Goal: Task Accomplishment & Management: Complete application form

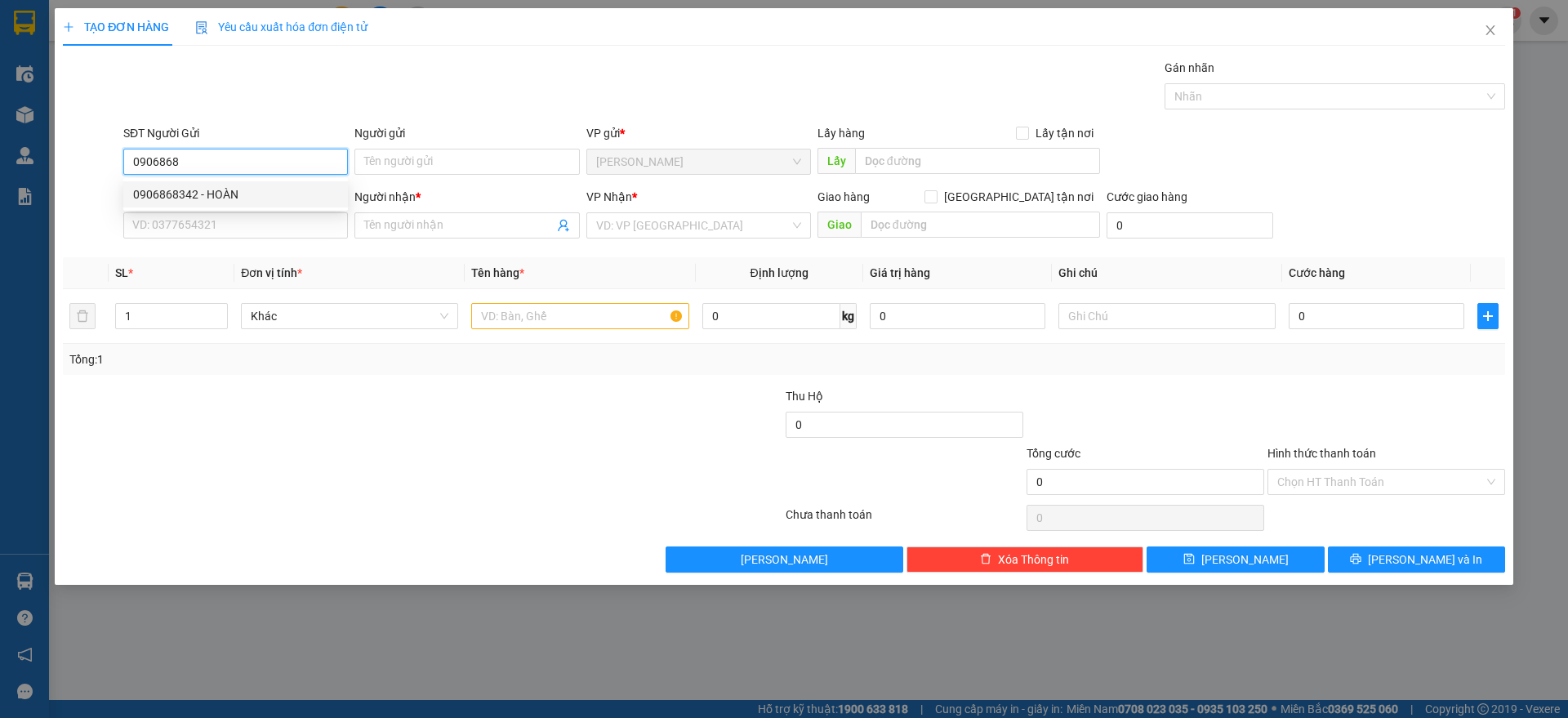
click at [238, 186] on div "0906868342 - HOÀN" at bounding box center [235, 194] width 205 height 18
type input "0906868342"
type input "HOÀN"
type input "0975126772"
type input "lập"
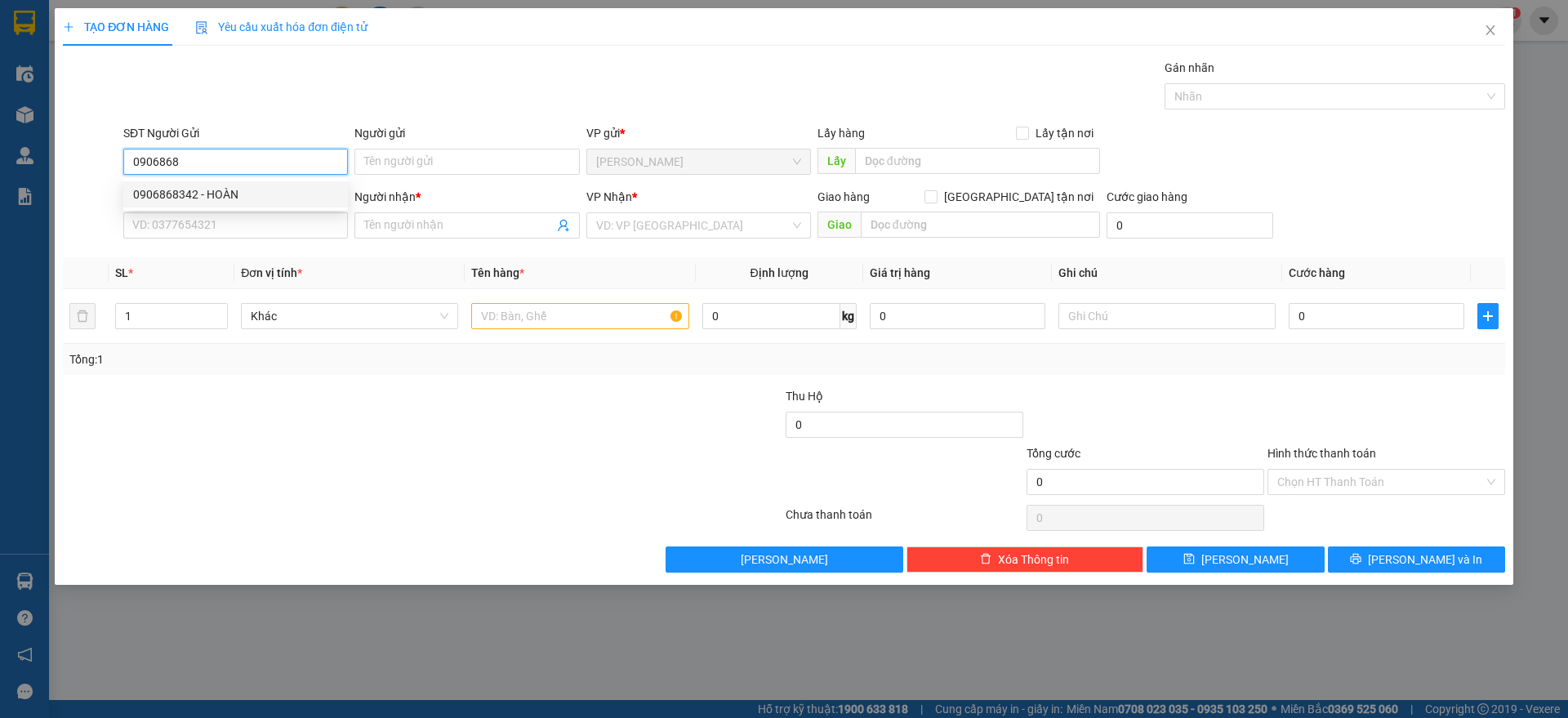
checkbox input "true"
type input "239/17/7D TÂN QUÝ, TÂN QUÝ TÂN PHÚ"
type input "90.000"
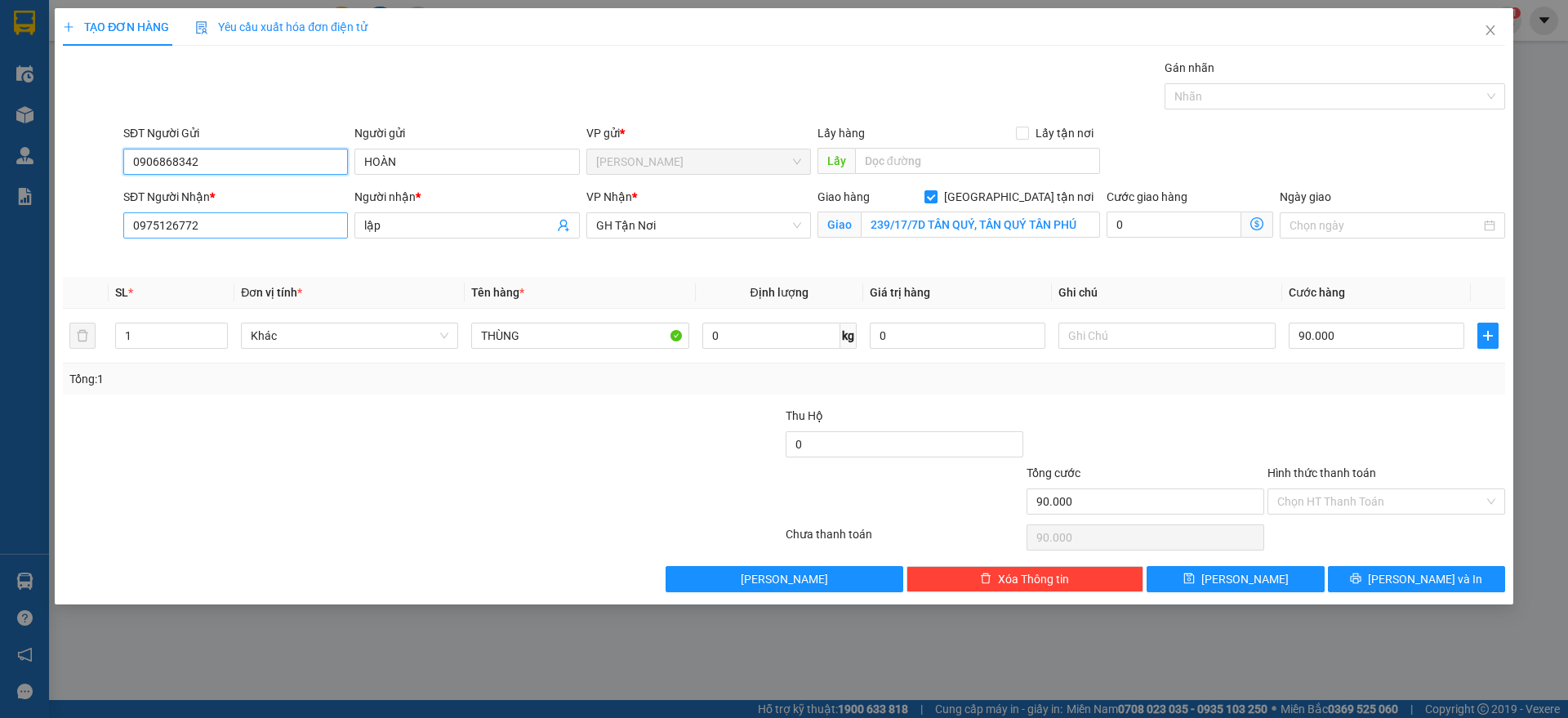
type input "0906868342"
click at [225, 215] on input "0975126772" at bounding box center [235, 225] width 224 height 26
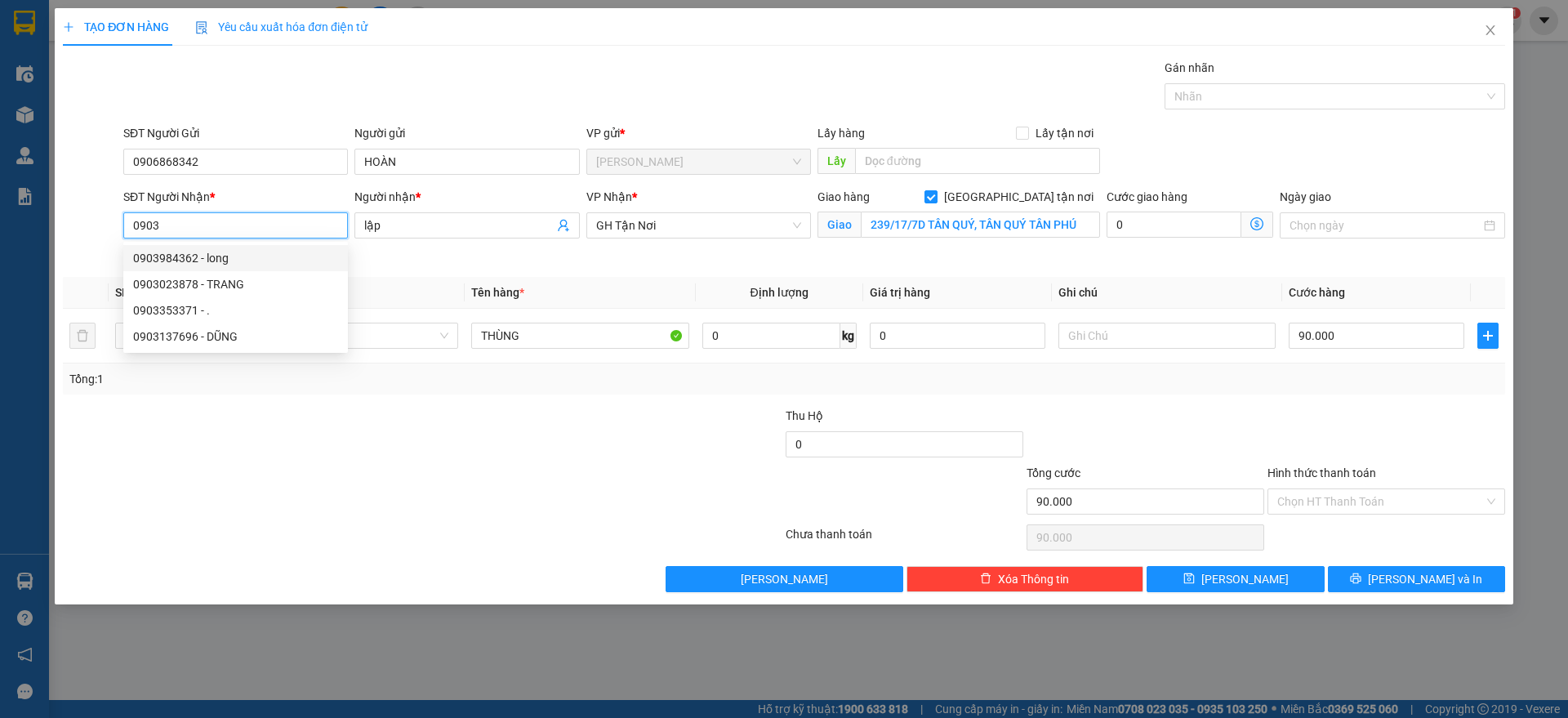
click at [229, 262] on div "0903984362 - long" at bounding box center [235, 258] width 205 height 18
type input "0903984362"
type input "long"
checkbox input "false"
type input "hàng xanh"
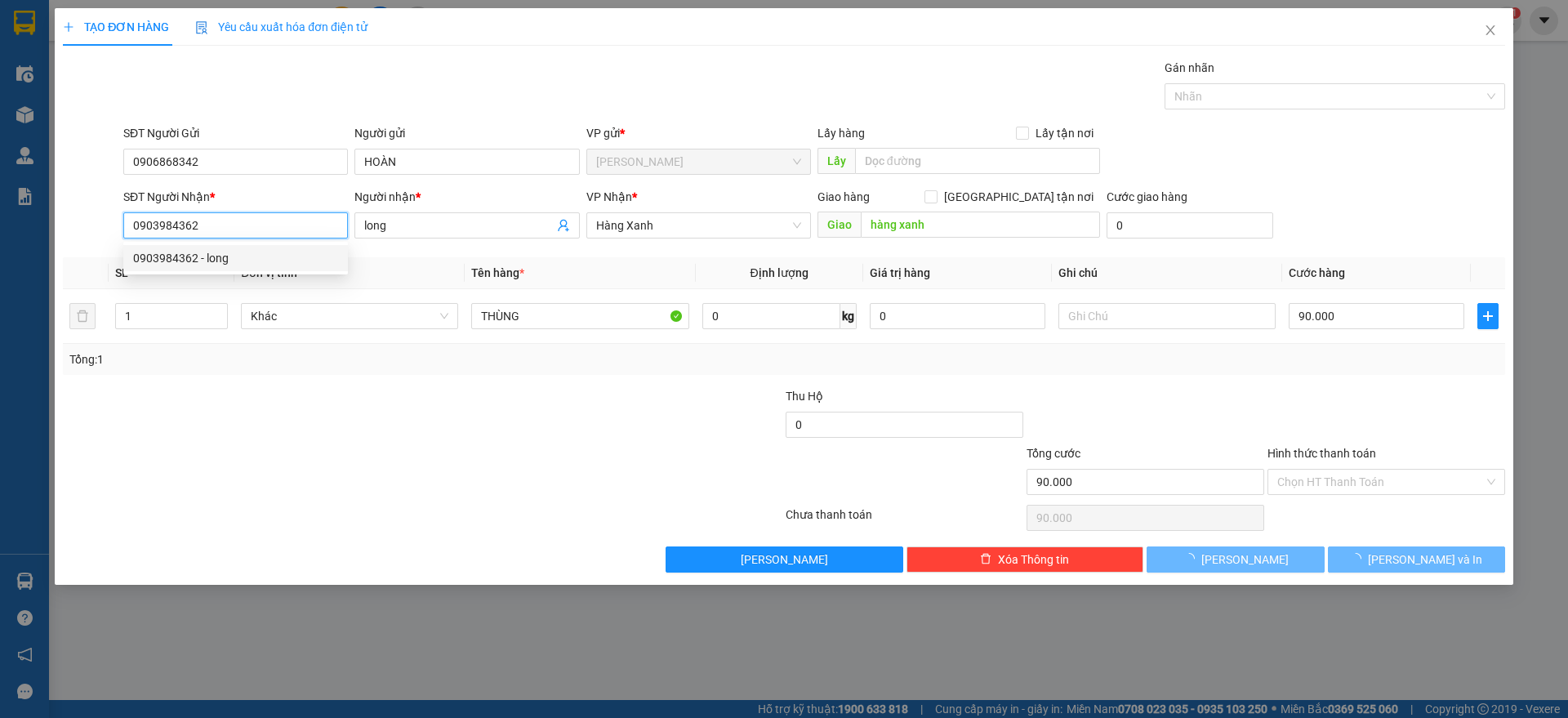
type input "30.000"
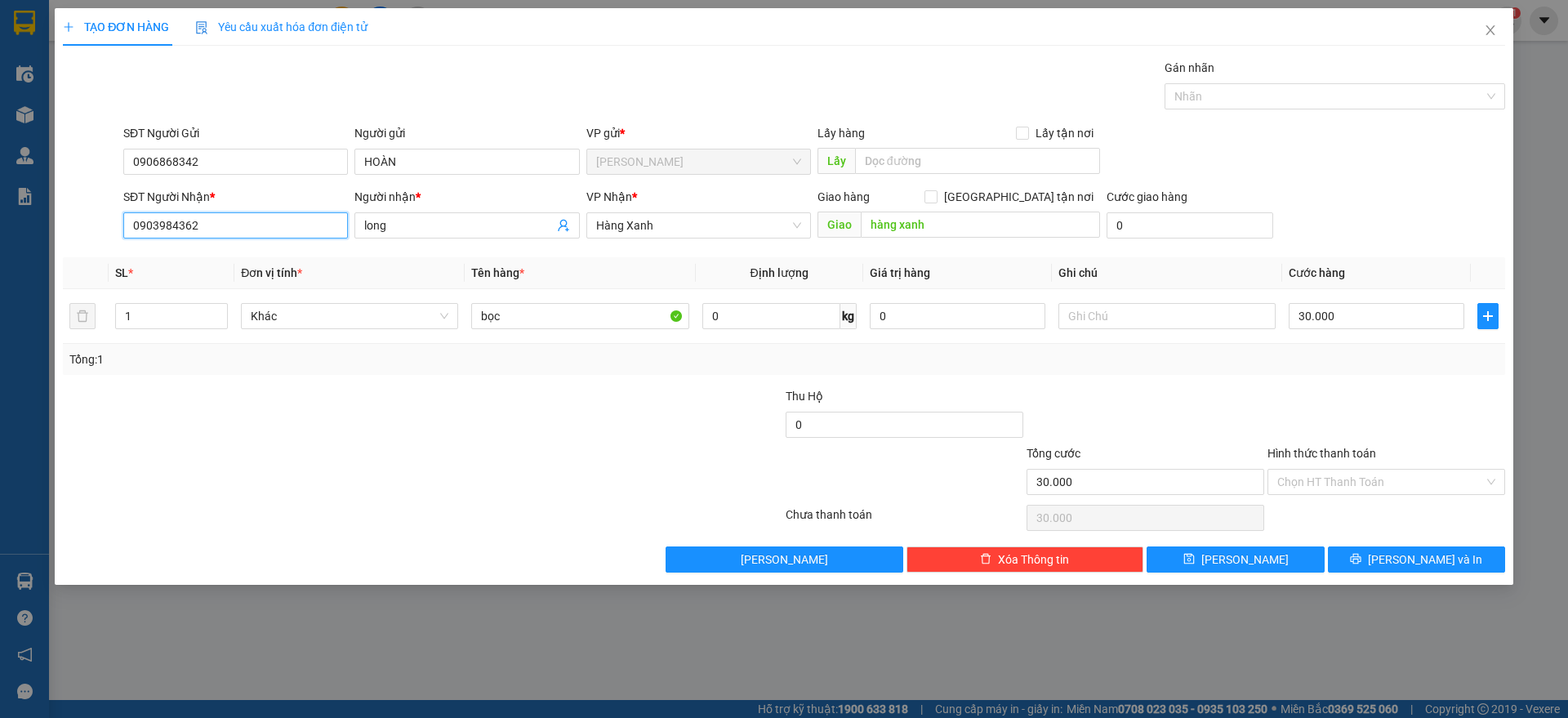
click at [228, 224] on input "0903984362" at bounding box center [235, 225] width 224 height 26
click at [221, 254] on div "0903777699 - CHÚ THÁI" at bounding box center [235, 258] width 205 height 18
type input "0903777699"
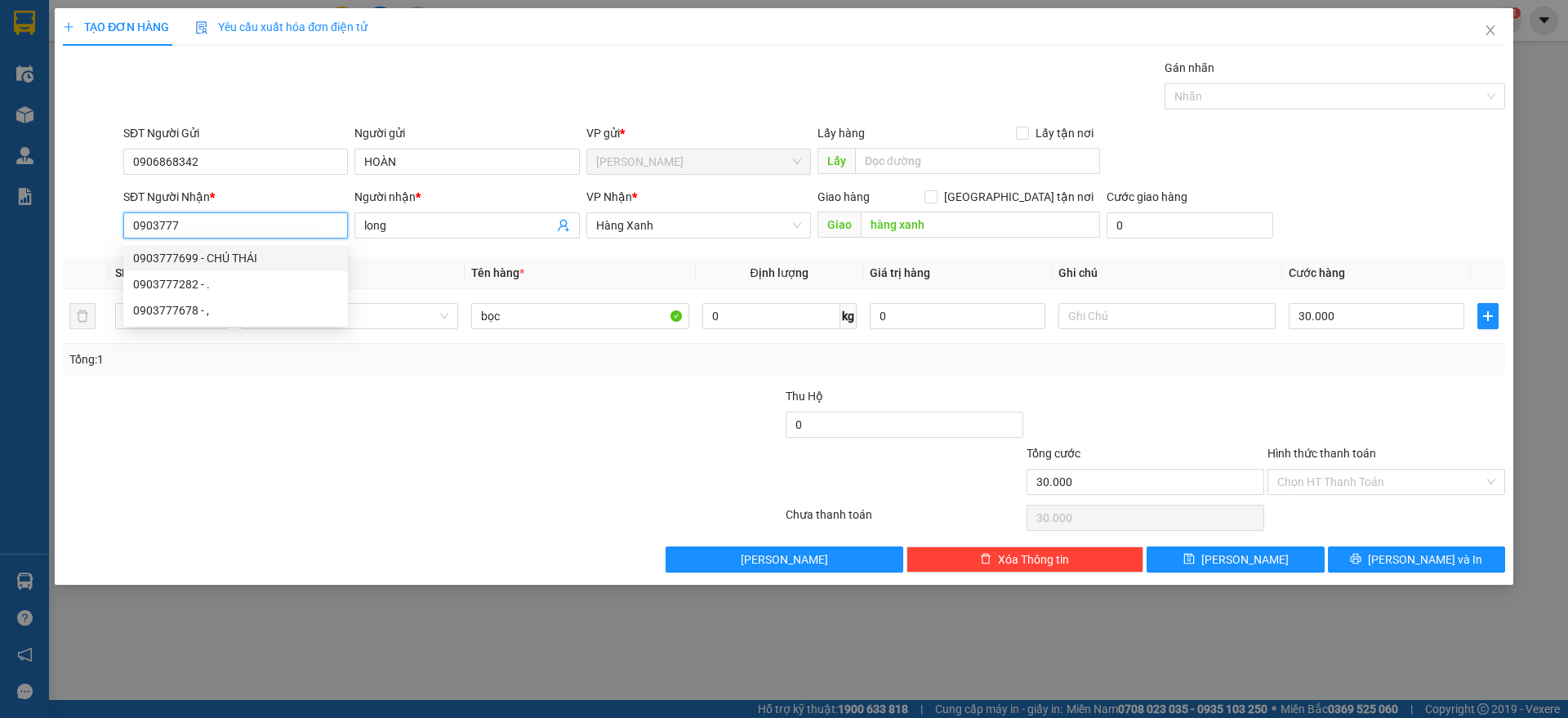
type input "CHÚ THÁI"
checkbox input "true"
type input "1014/34 CMT8 P5 TÂN BÌNH"
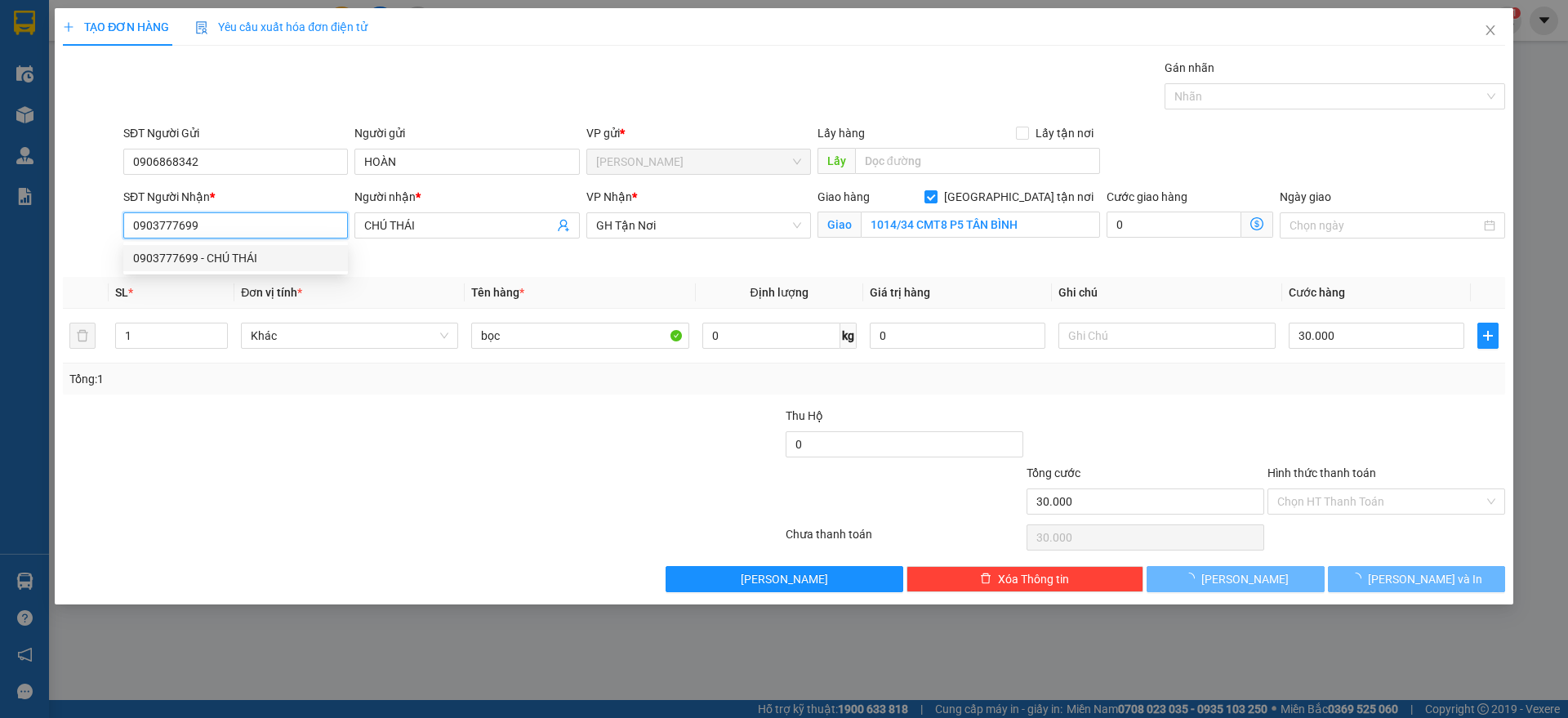
type input "60.000"
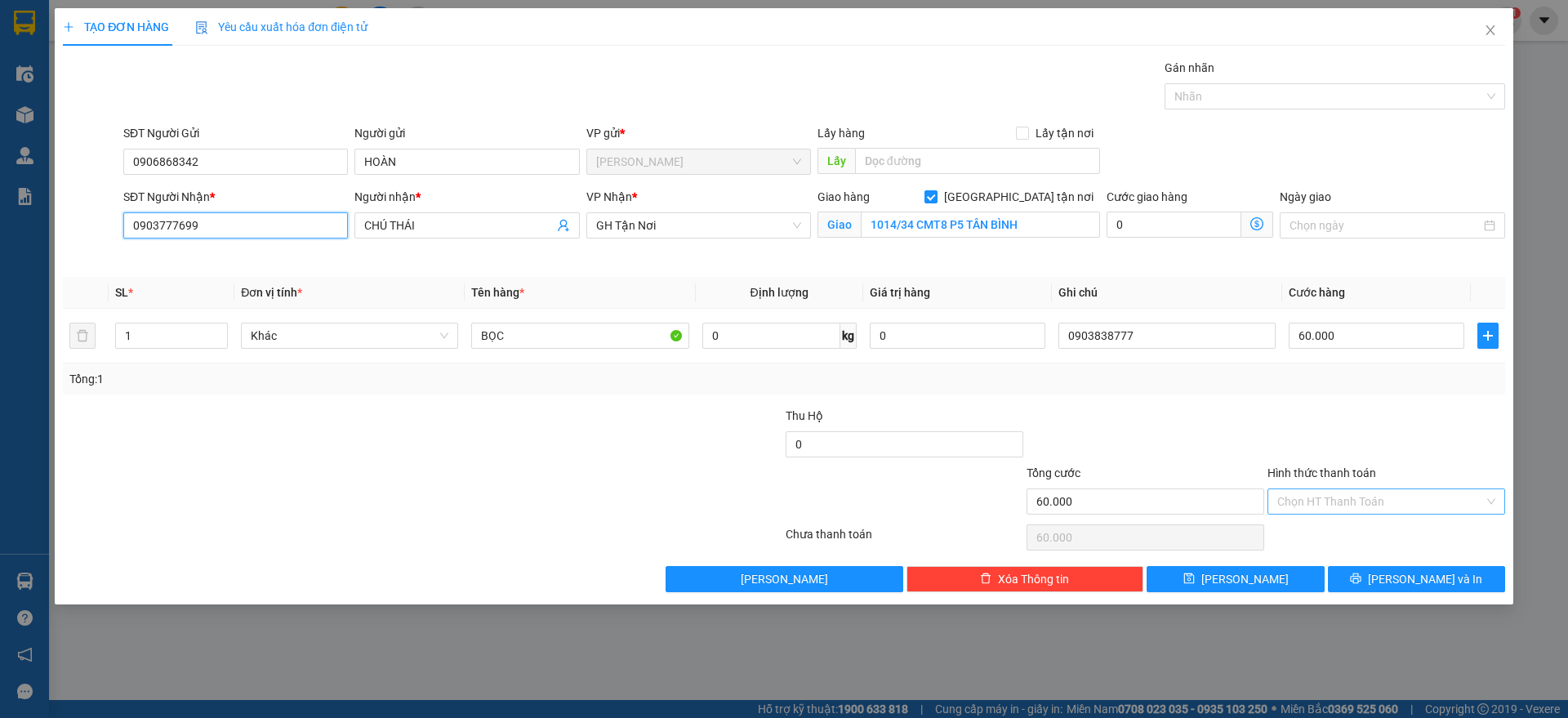
type input "0903777699"
click at [1382, 497] on input "Hình thức thanh toán" at bounding box center [1381, 501] width 207 height 25
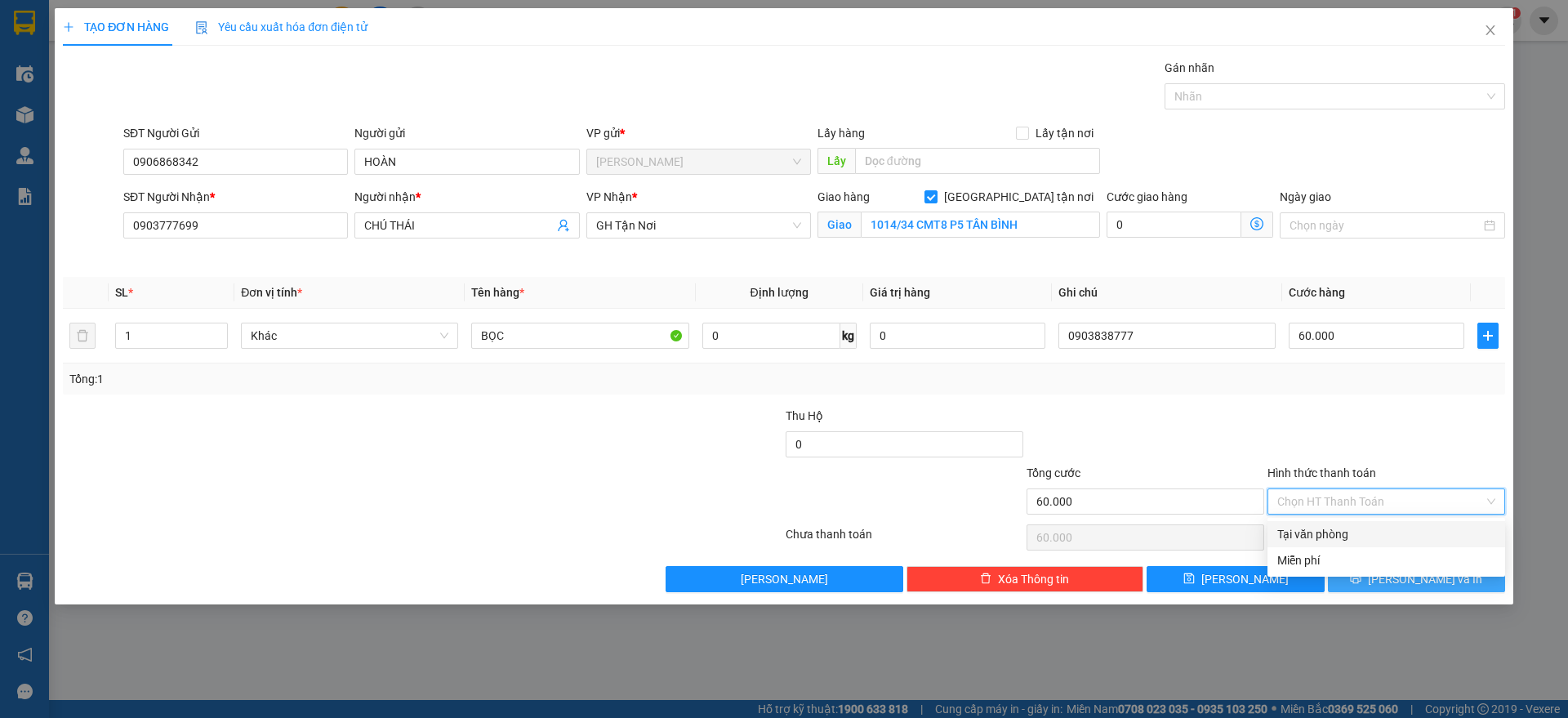
drag, startPoint x: 1369, startPoint y: 535, endPoint x: 1376, endPoint y: 575, distance: 40.6
click at [1371, 538] on div "Tại văn phòng" at bounding box center [1386, 535] width 218 height 18
type input "0"
click at [1362, 575] on icon "printer" at bounding box center [1356, 579] width 11 height 11
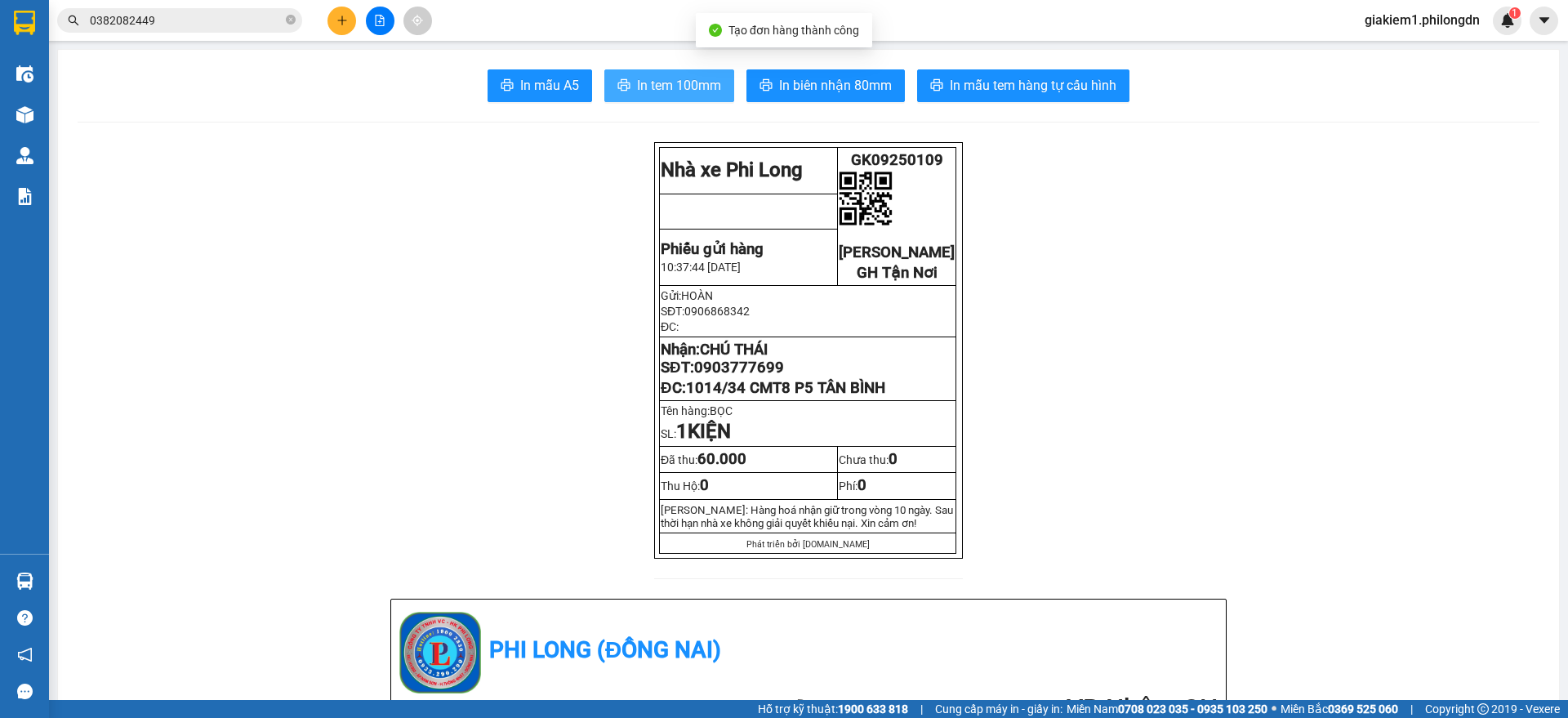
click at [654, 82] on span "In tem 100mm" at bounding box center [679, 85] width 84 height 20
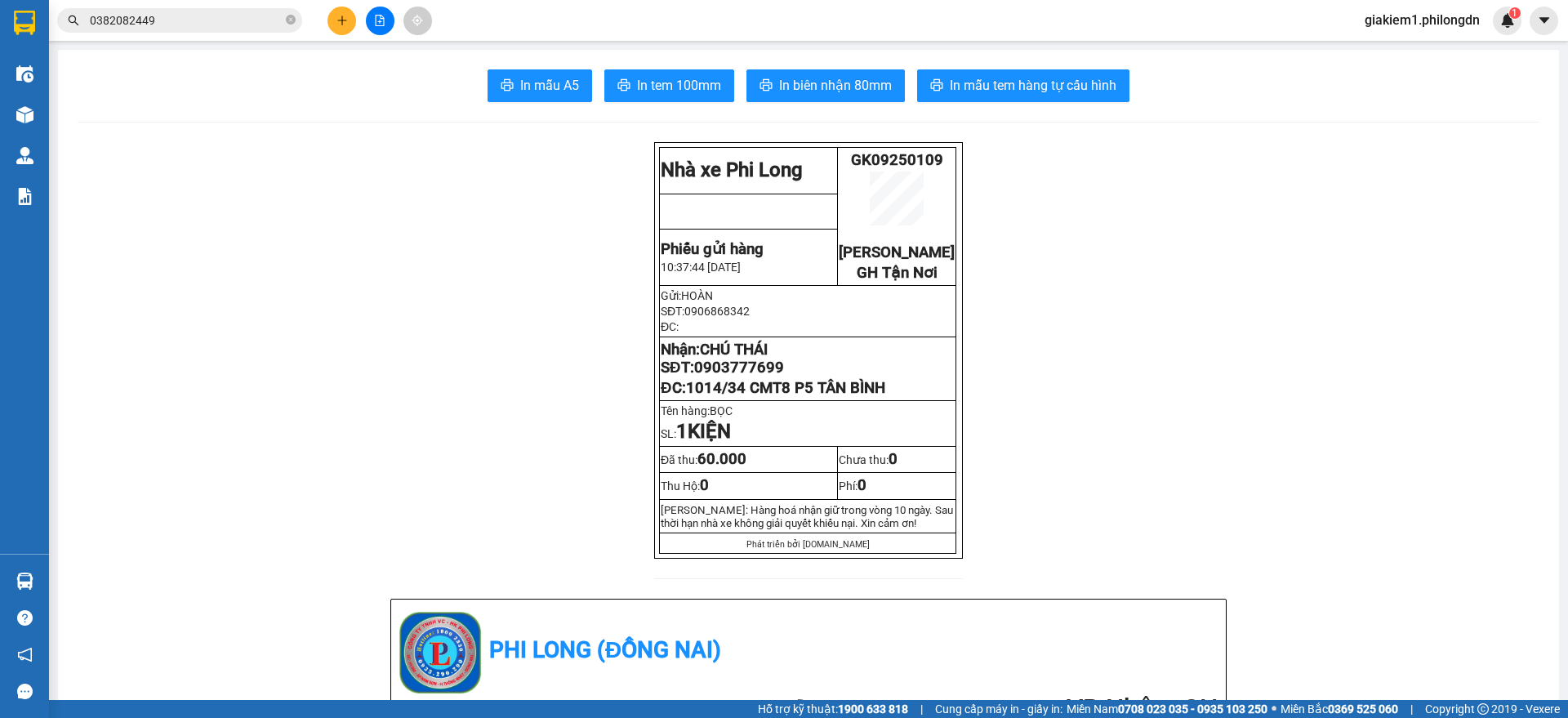
click at [715, 377] on span "0903777699" at bounding box center [739, 368] width 90 height 18
copy span "0903777699"
click at [330, 19] on button at bounding box center [341, 20] width 28 height 28
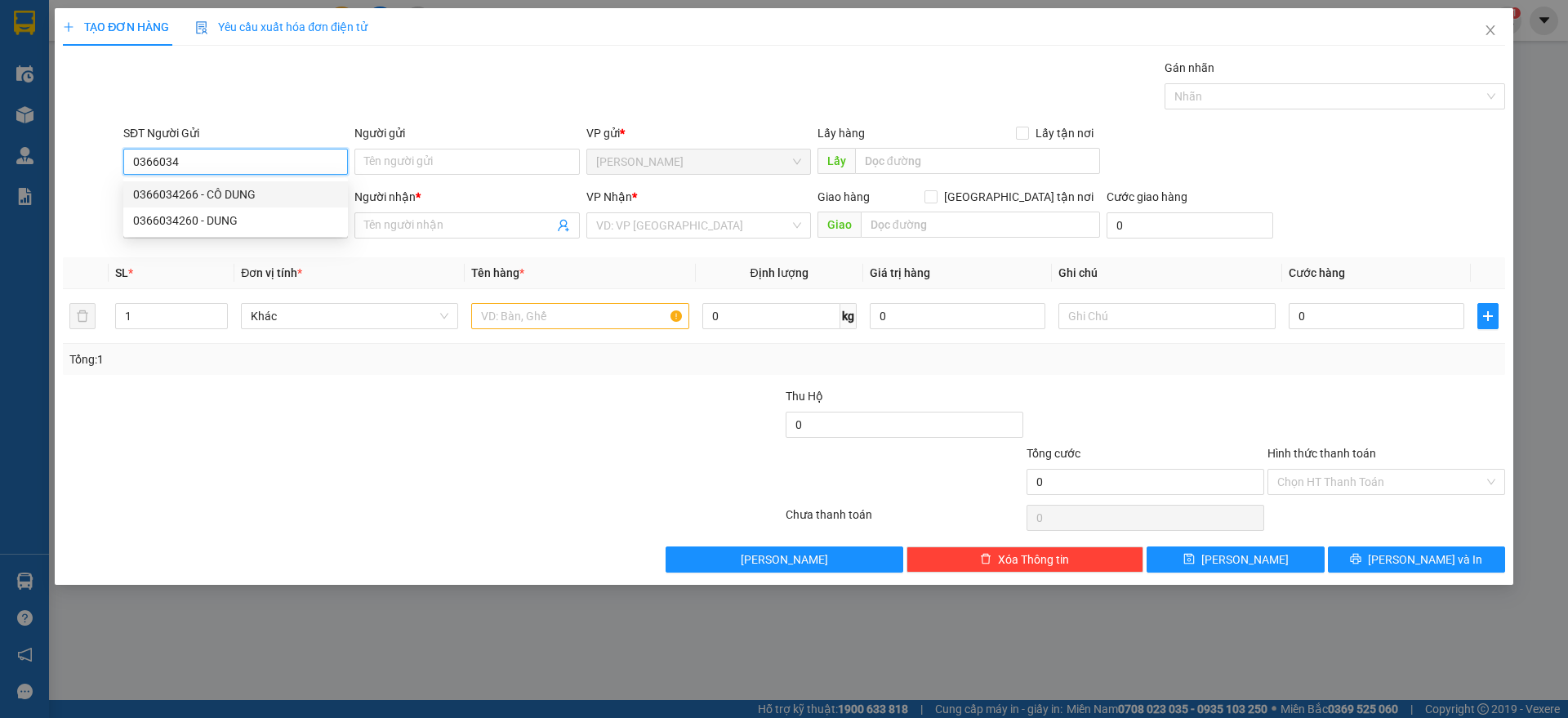
click at [182, 193] on div "0366034266 - CÔ DUNG" at bounding box center [235, 194] width 205 height 18
type input "0366034266"
type input "CÔ DUNG"
type input "0909672339"
type input "."
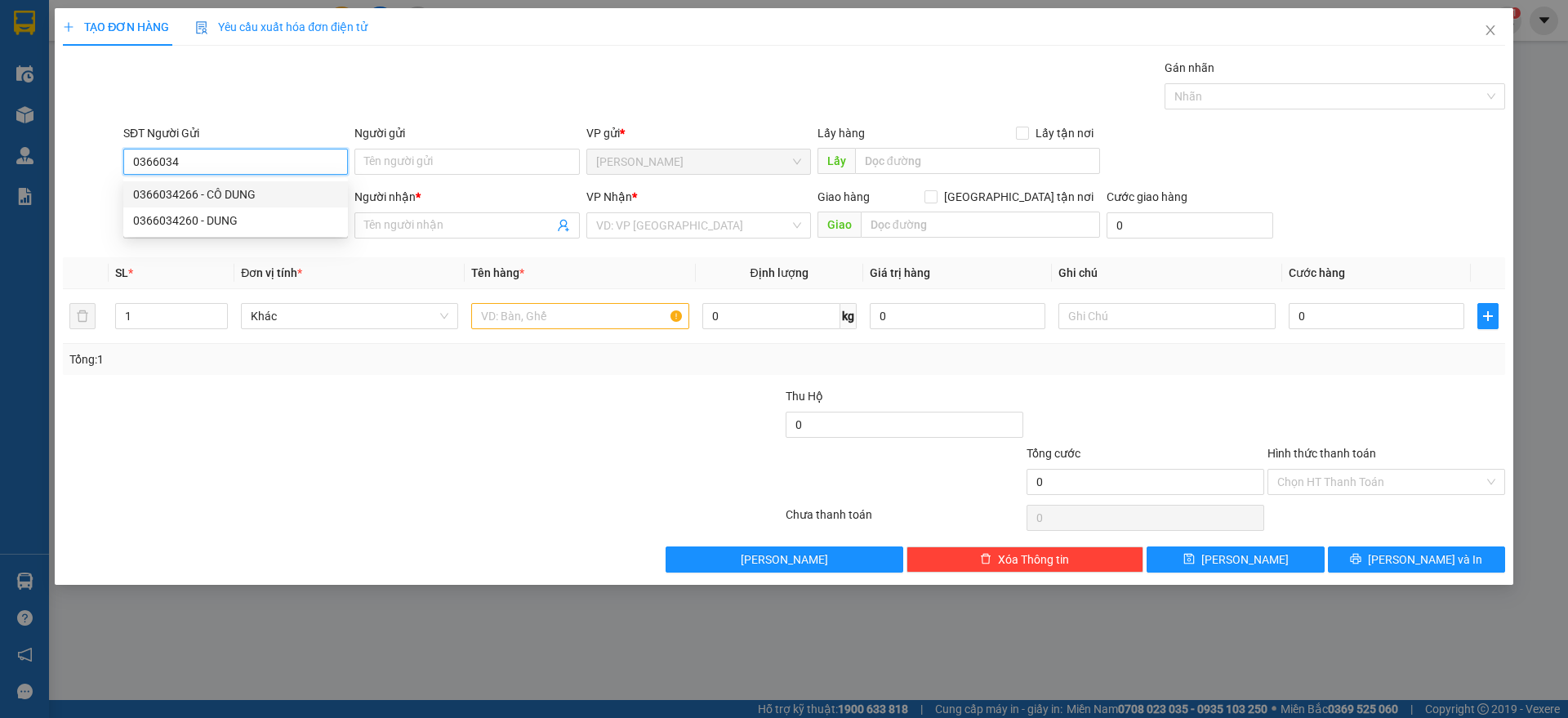
checkbox input "true"
type input "212 ĐƯỜNG 8, [GEOGRAPHIC_DATA] A [GEOGRAPHIC_DATA]"
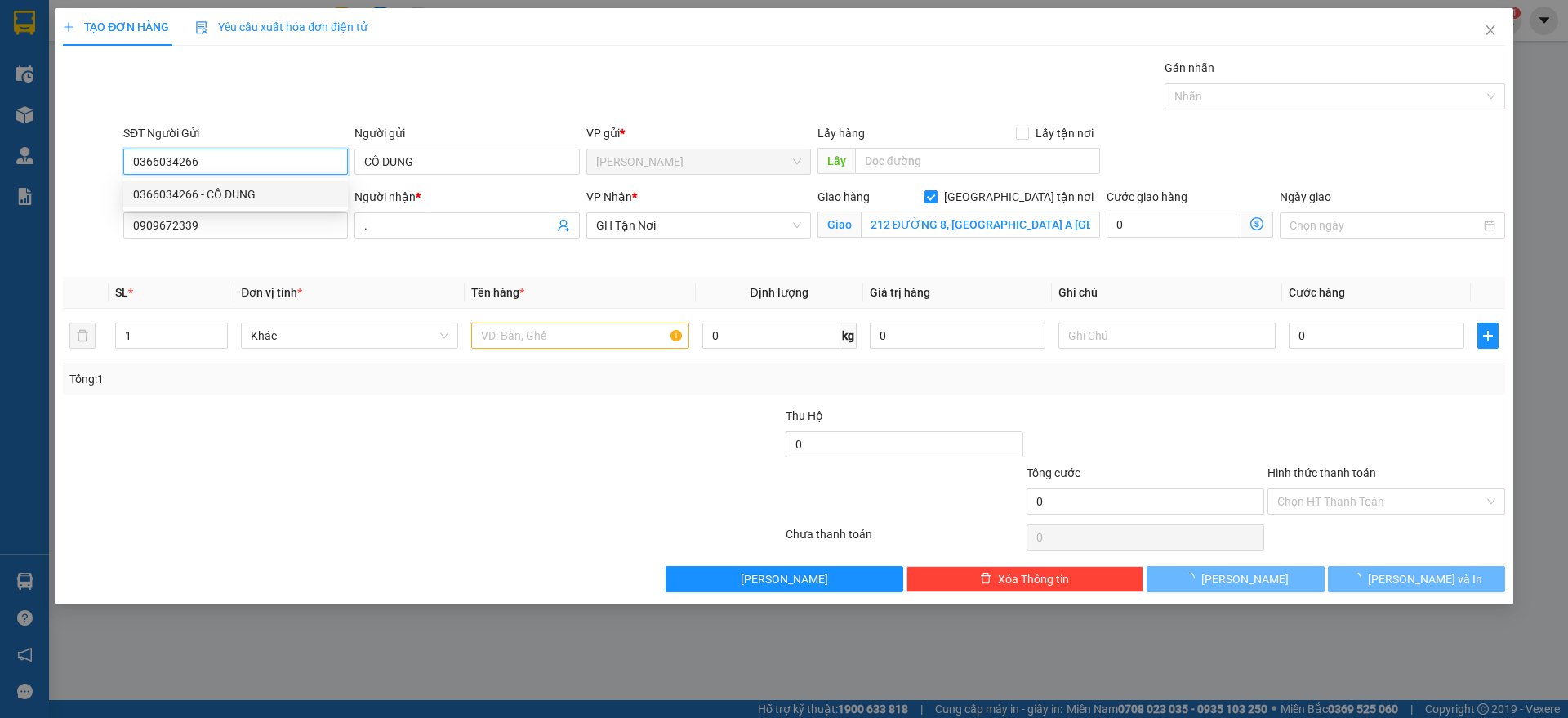
type input "70.000"
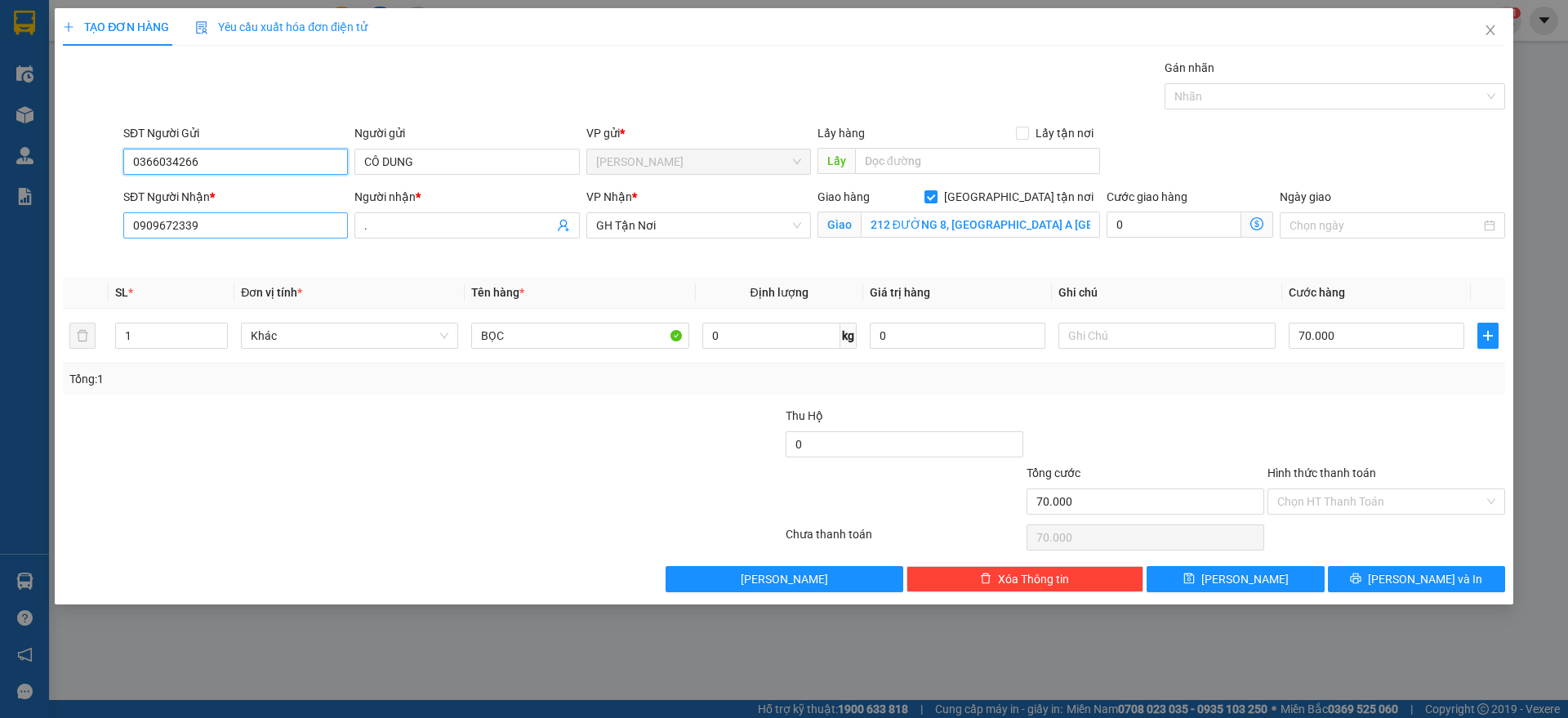
type input "0366034266"
click at [254, 234] on input "0909672339" at bounding box center [235, 225] width 224 height 26
type input "0354487497"
click at [399, 229] on input "." at bounding box center [458, 225] width 189 height 18
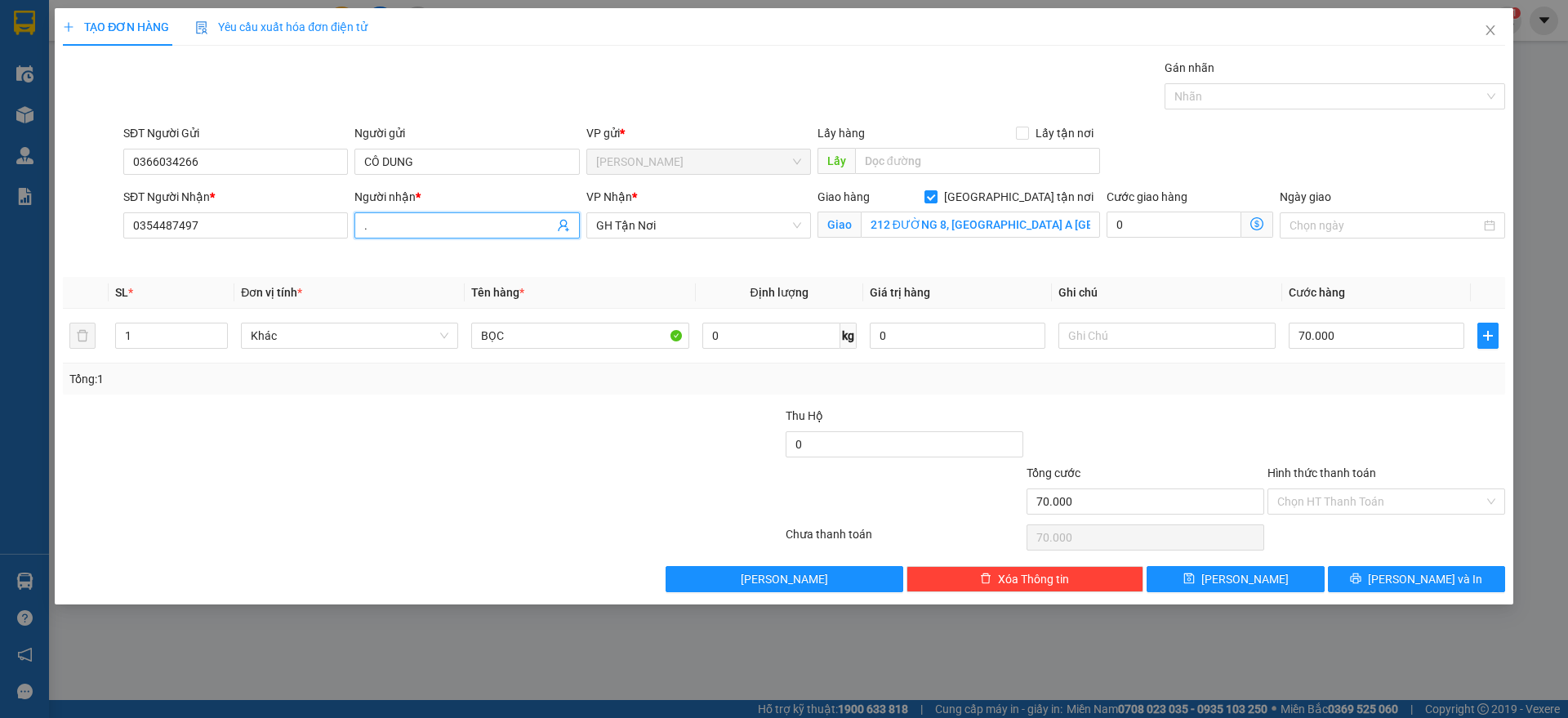
click at [399, 229] on input "." at bounding box center [458, 225] width 189 height 18
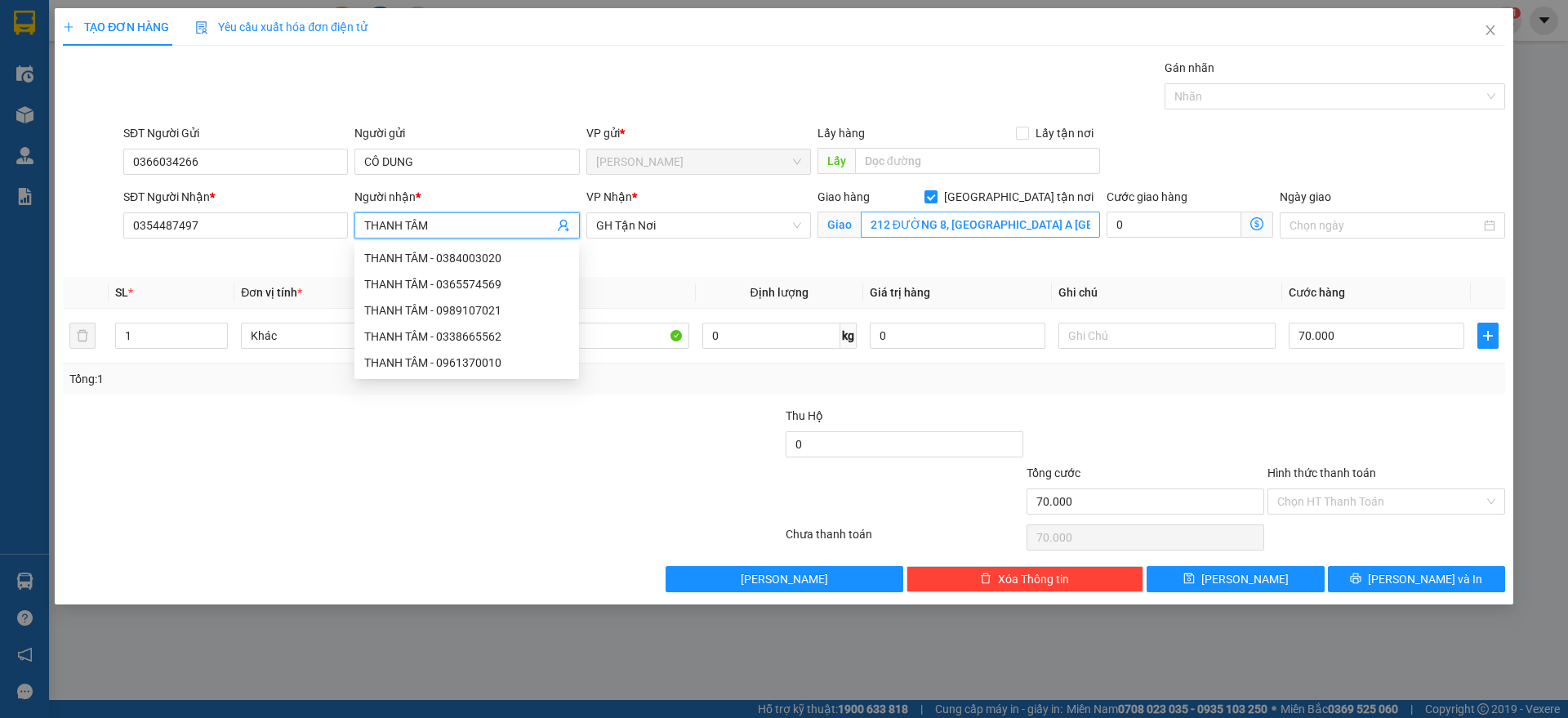
type input "THANH TÂM"
click at [926, 223] on input "212 ĐƯỜNG 8, [GEOGRAPHIC_DATA] A [GEOGRAPHIC_DATA]" at bounding box center [981, 224] width 239 height 26
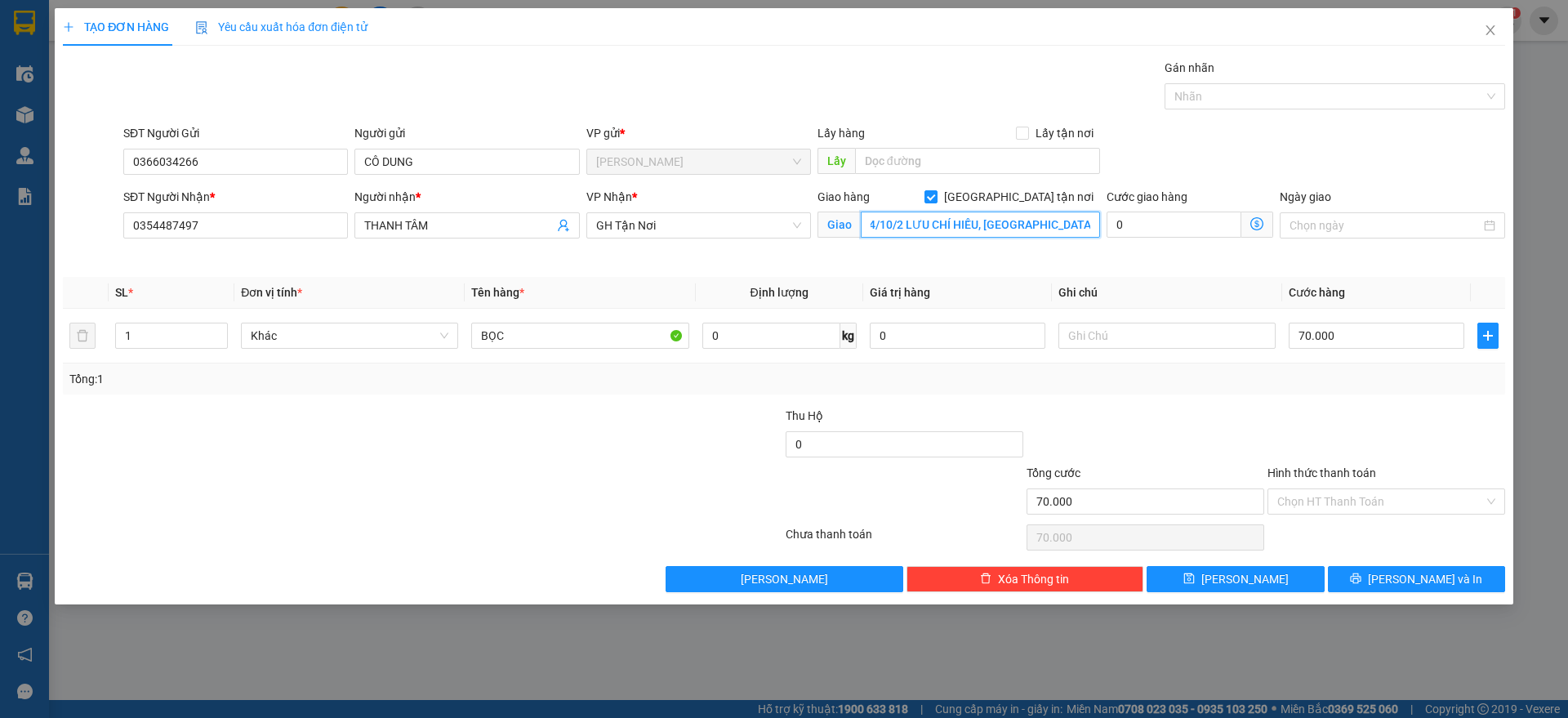
scroll to position [0, 9]
type input "4/10/2 LƯU CHÍ HIẾU, [GEOGRAPHIC_DATA]"
click at [1311, 338] on input "70.000" at bounding box center [1376, 336] width 176 height 26
type input "8"
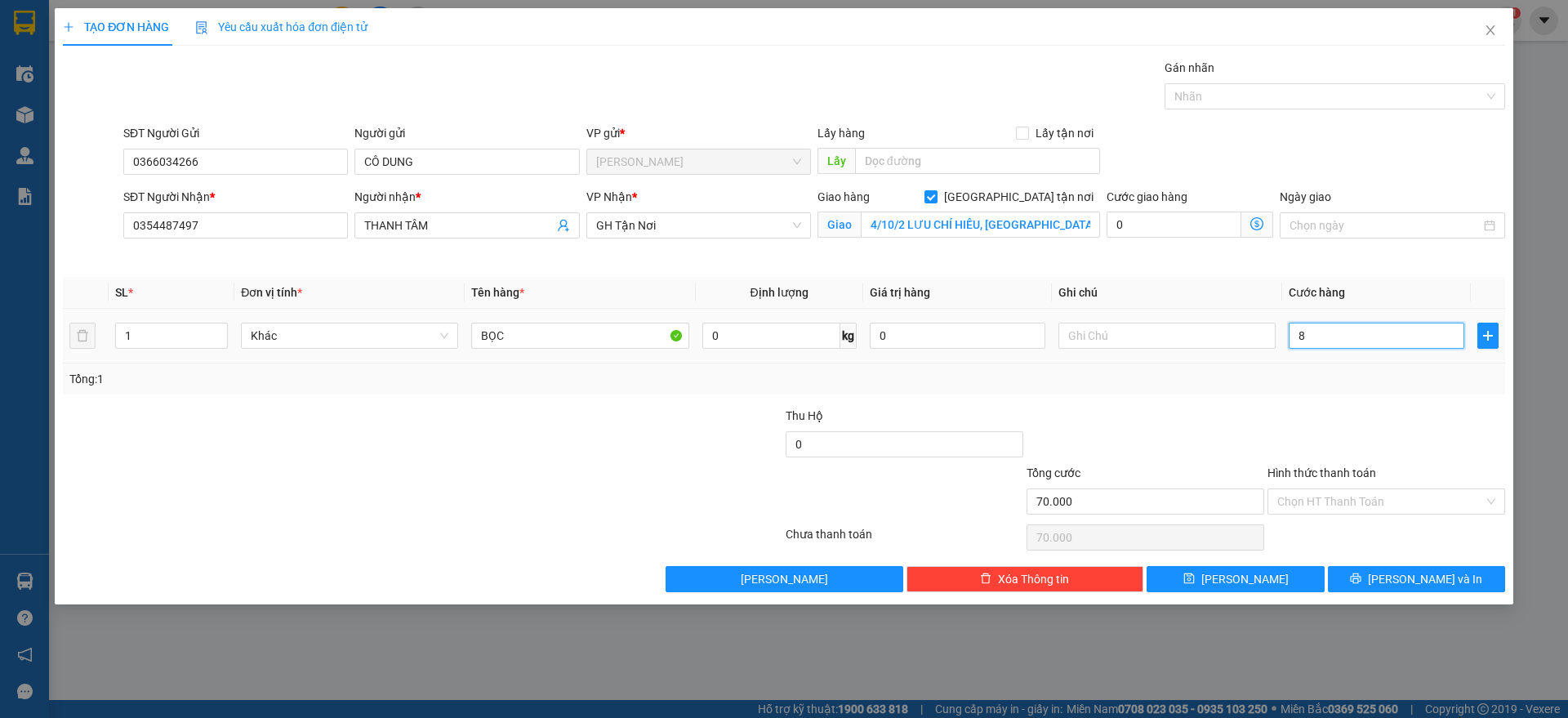
type input "8"
type input "80"
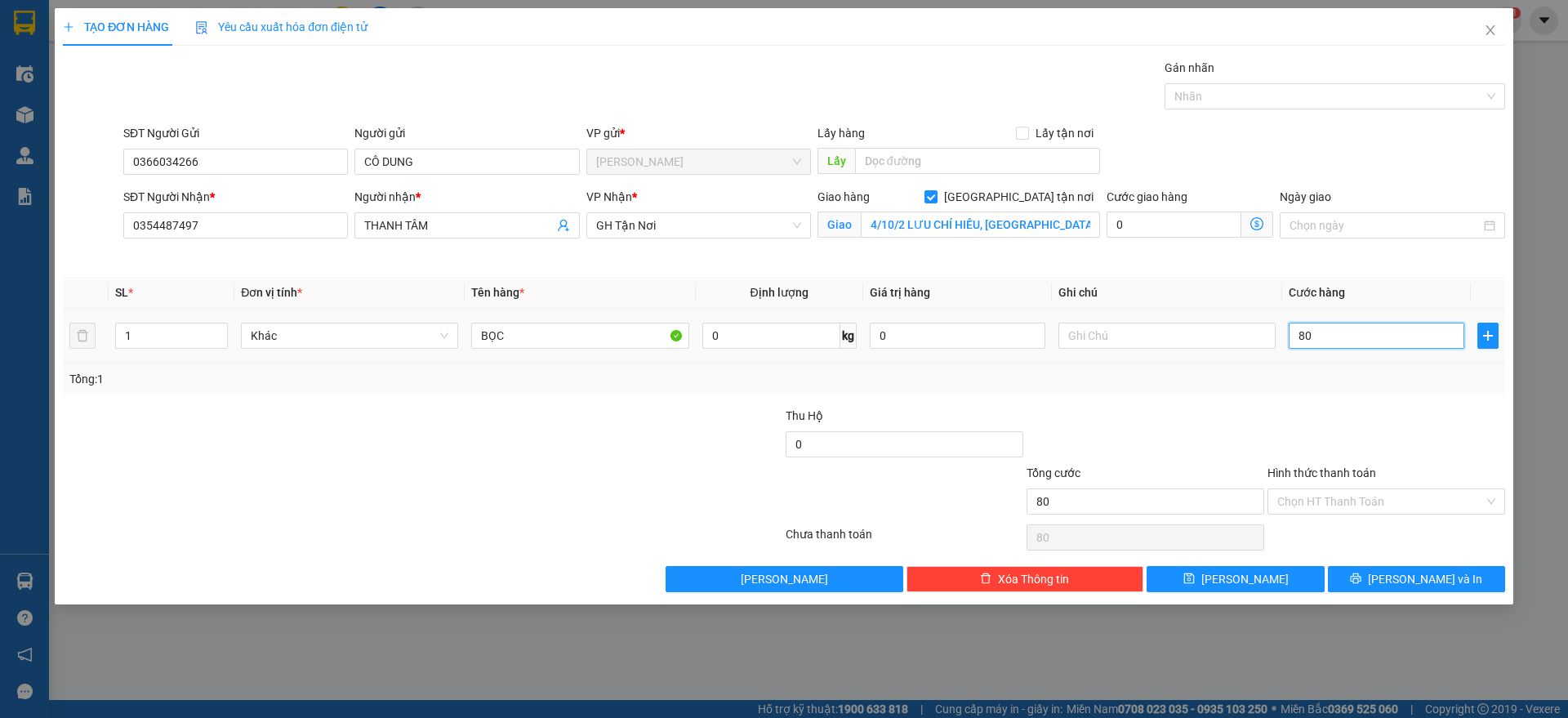
type input "800"
type input "8.000"
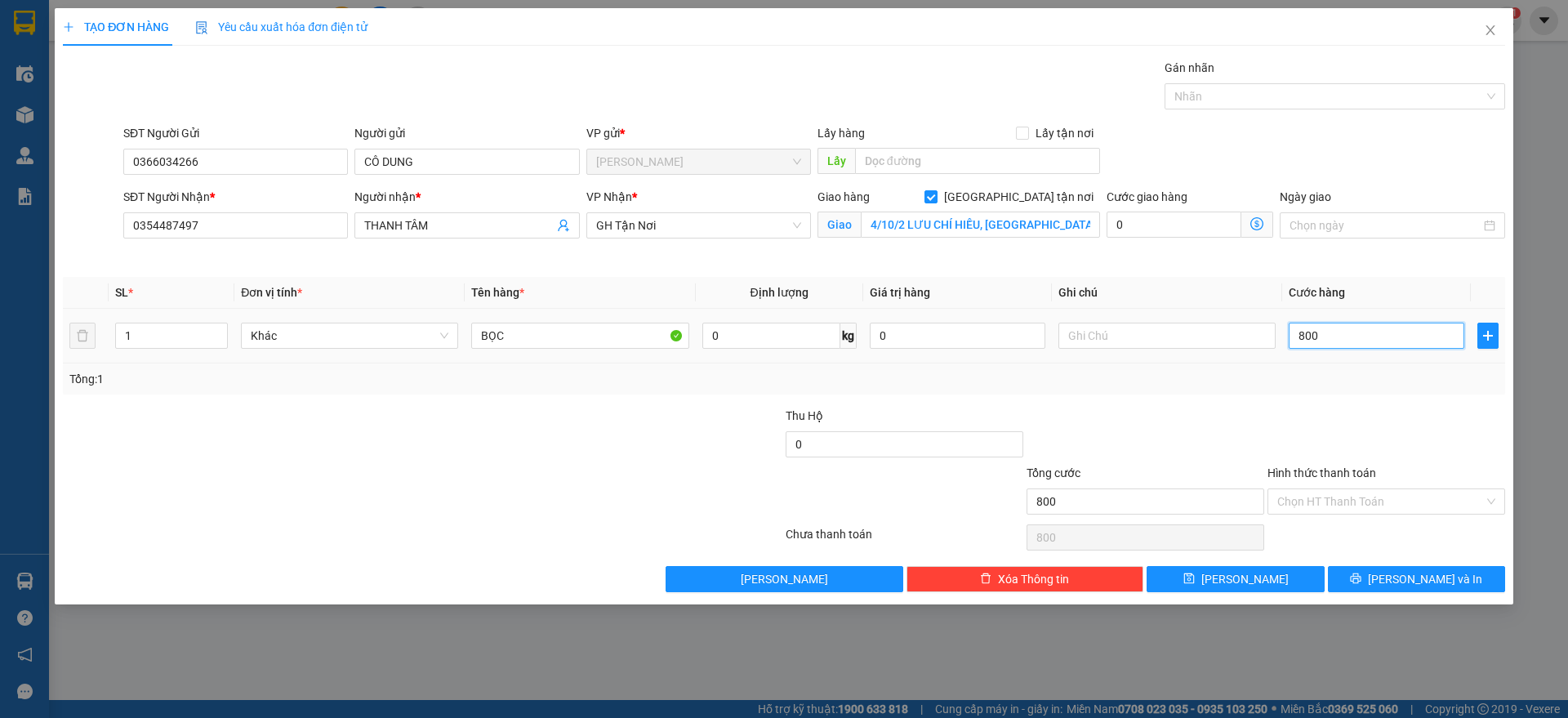
type input "8.000"
type input "80.000"
click at [1402, 494] on input "Hình thức thanh toán" at bounding box center [1381, 501] width 207 height 25
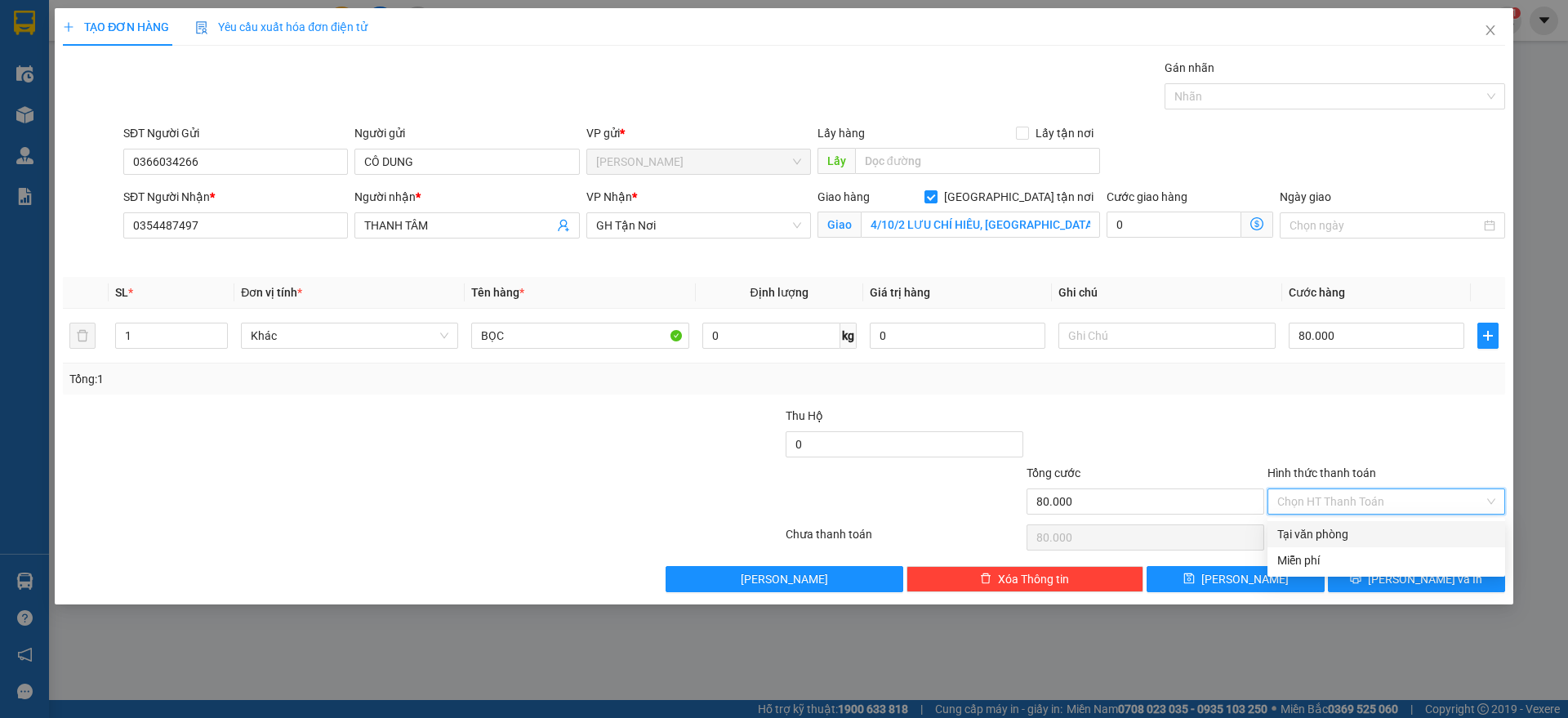
click at [1375, 534] on div "Tại văn phòng" at bounding box center [1386, 535] width 218 height 18
type input "0"
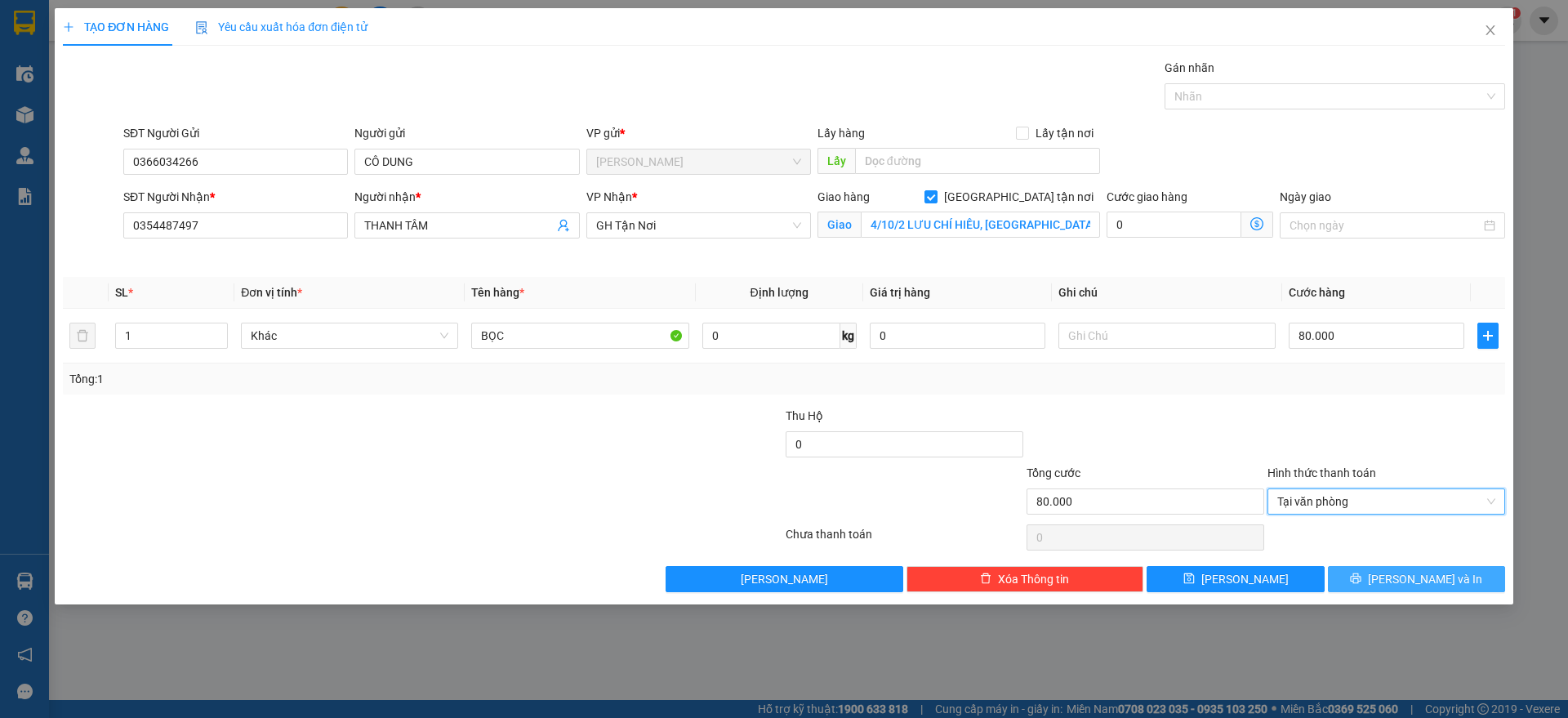
click at [1387, 588] on button "[PERSON_NAME] và In" at bounding box center [1417, 579] width 177 height 26
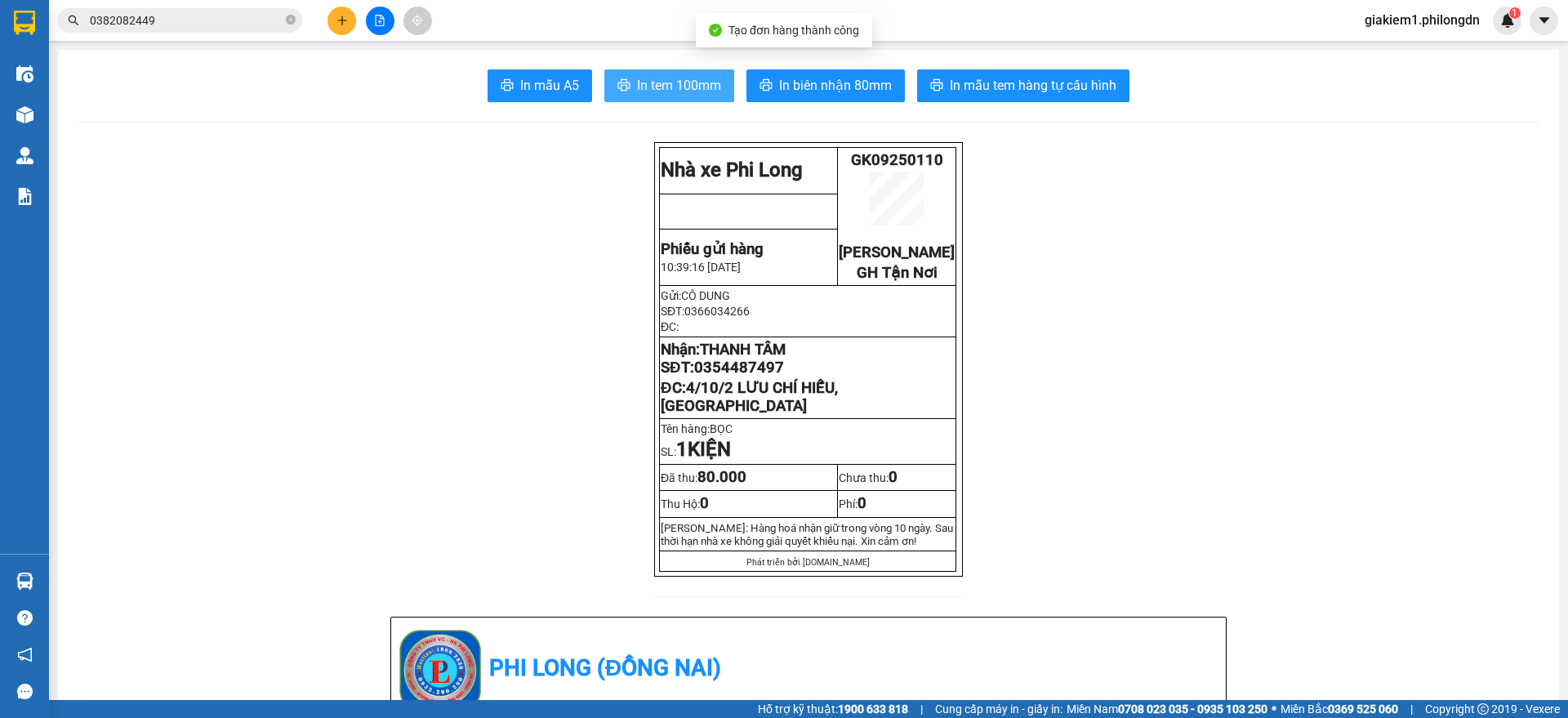
click at [637, 78] on span "In tem 100mm" at bounding box center [679, 85] width 84 height 20
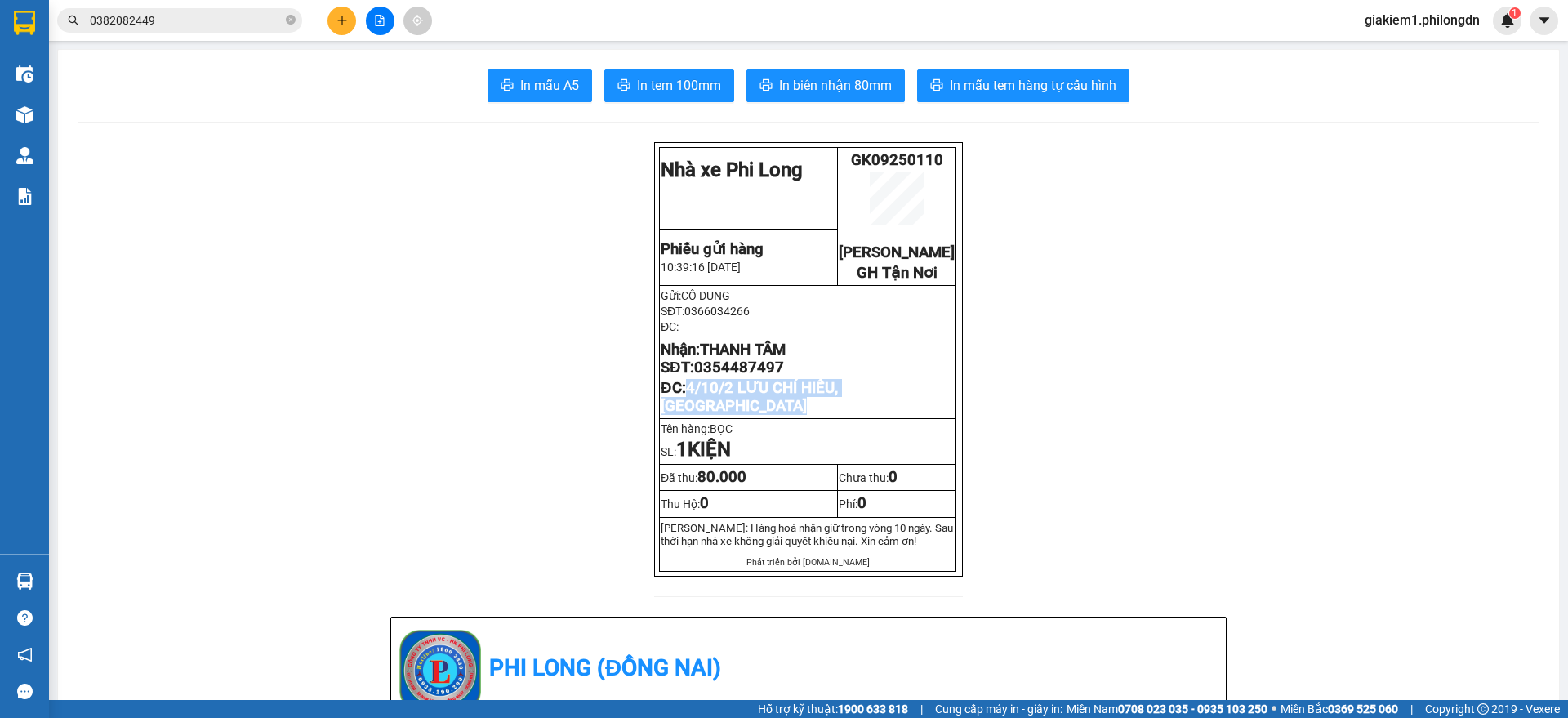
drag, startPoint x: 722, startPoint y: 418, endPoint x: 682, endPoint y: 407, distance: 41.5
click at [682, 407] on p "ĐC: 4/10/2 LƯU CHÍ HIẾU, [GEOGRAPHIC_DATA]" at bounding box center [807, 397] width 294 height 36
copy span "4/10/2 LƯU CHÍ HIẾU, [GEOGRAPHIC_DATA]"
click at [763, 377] on span "0354487497" at bounding box center [739, 368] width 90 height 18
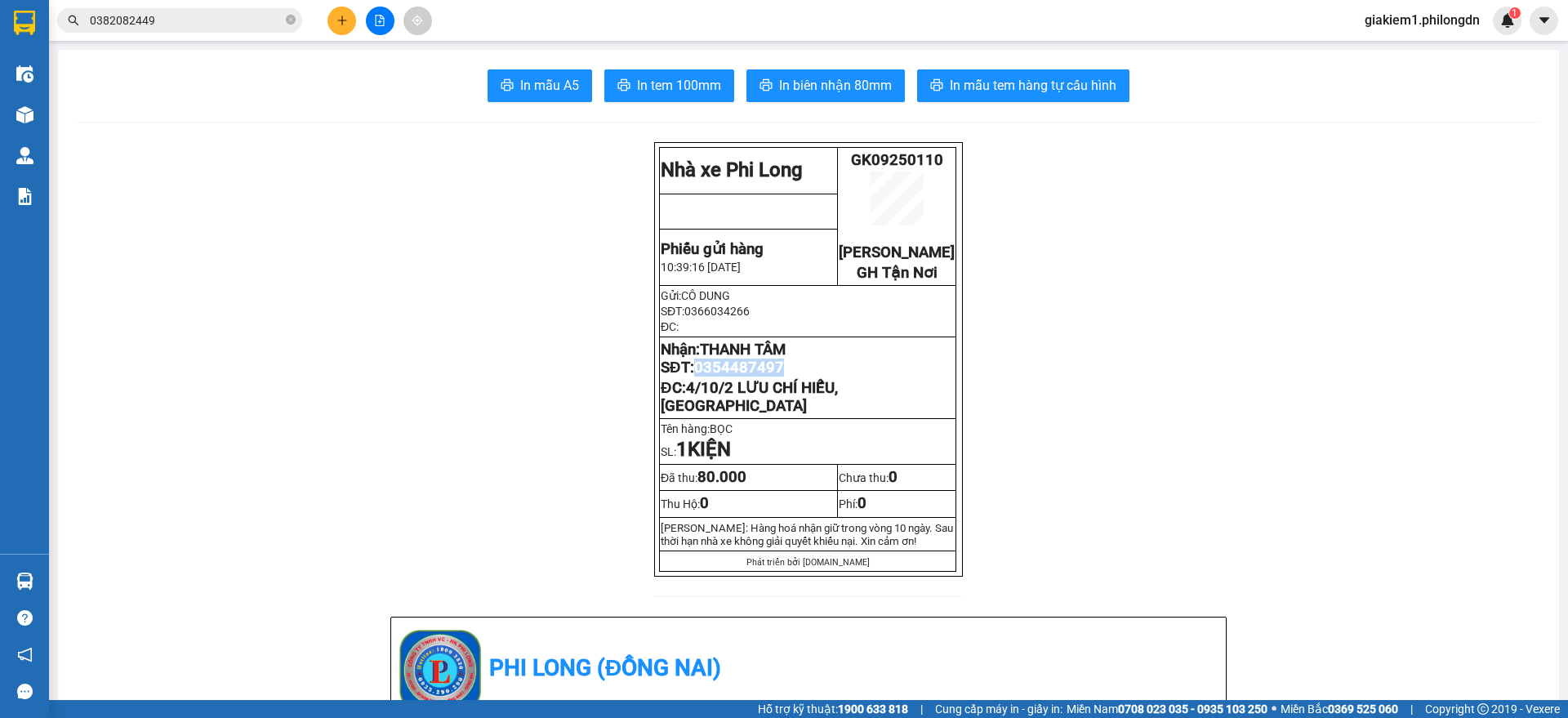
copy span "0354487497"
click at [343, 17] on icon "plus" at bounding box center [342, 20] width 12 height 12
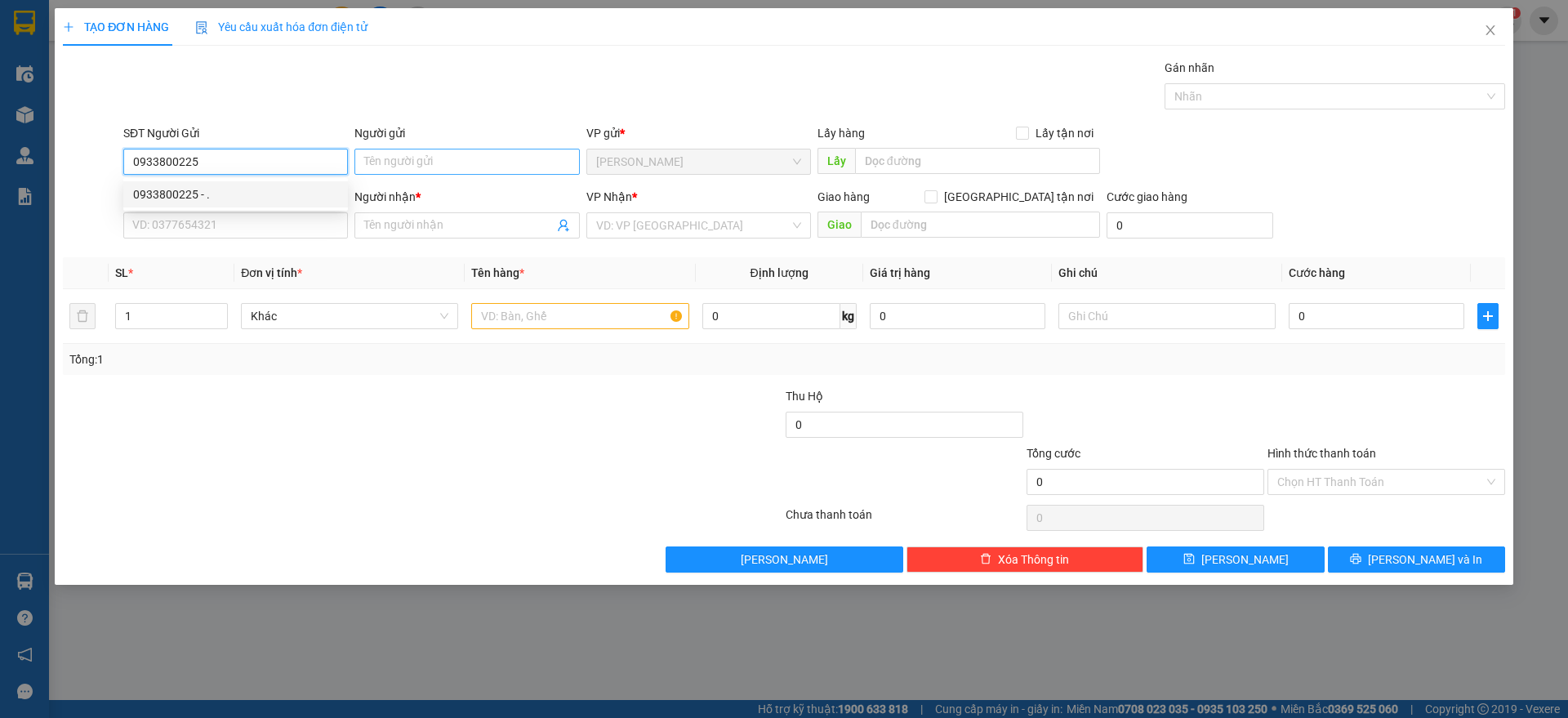
type input "0933800225"
click at [429, 161] on input "Người gửi" at bounding box center [467, 161] width 224 height 26
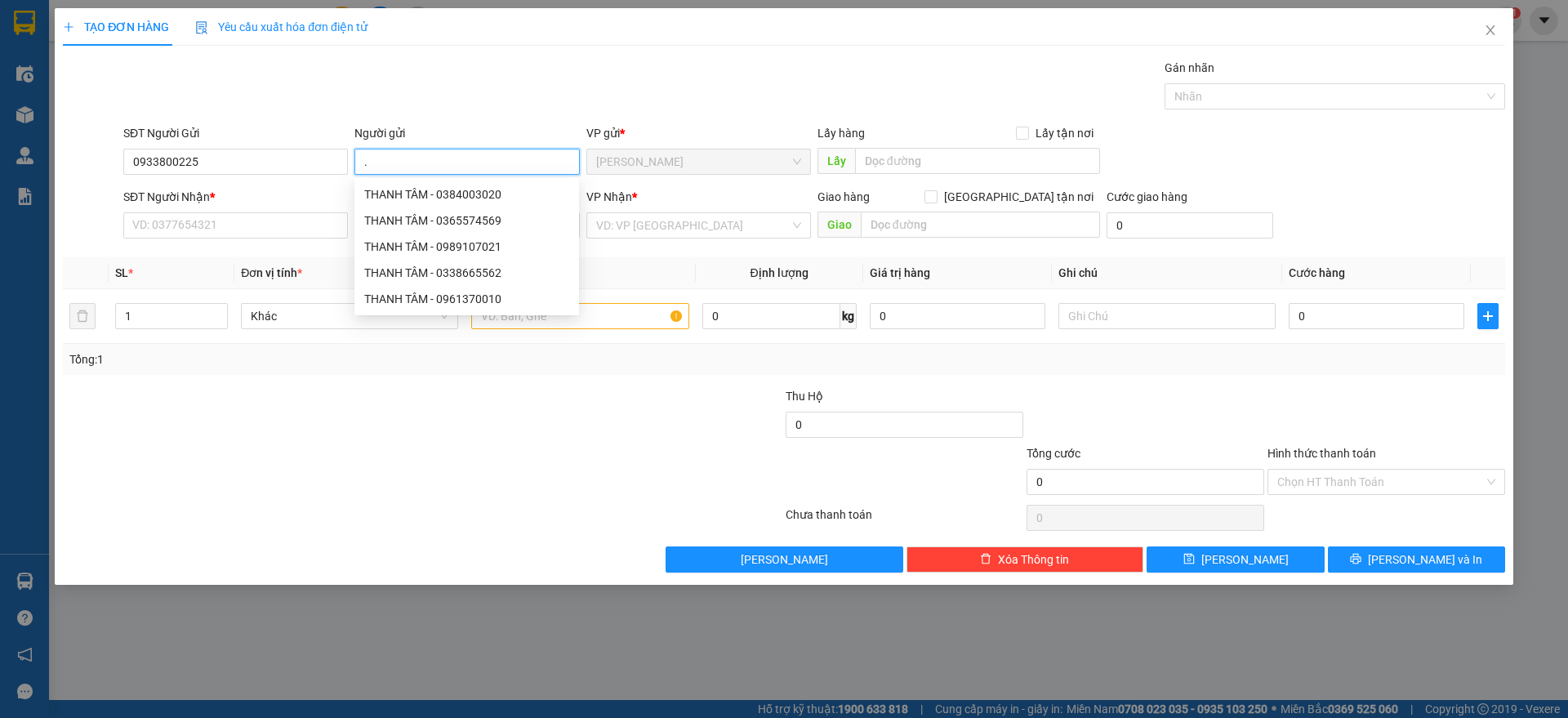
type input "."
click at [236, 246] on div "Transit Pickup Surcharge Ids Transit Deliver Surcharge Ids Transit Deliver Surc…" at bounding box center [784, 315] width 1442 height 514
click at [280, 227] on input "SĐT Người Nhận *" at bounding box center [235, 225] width 224 height 26
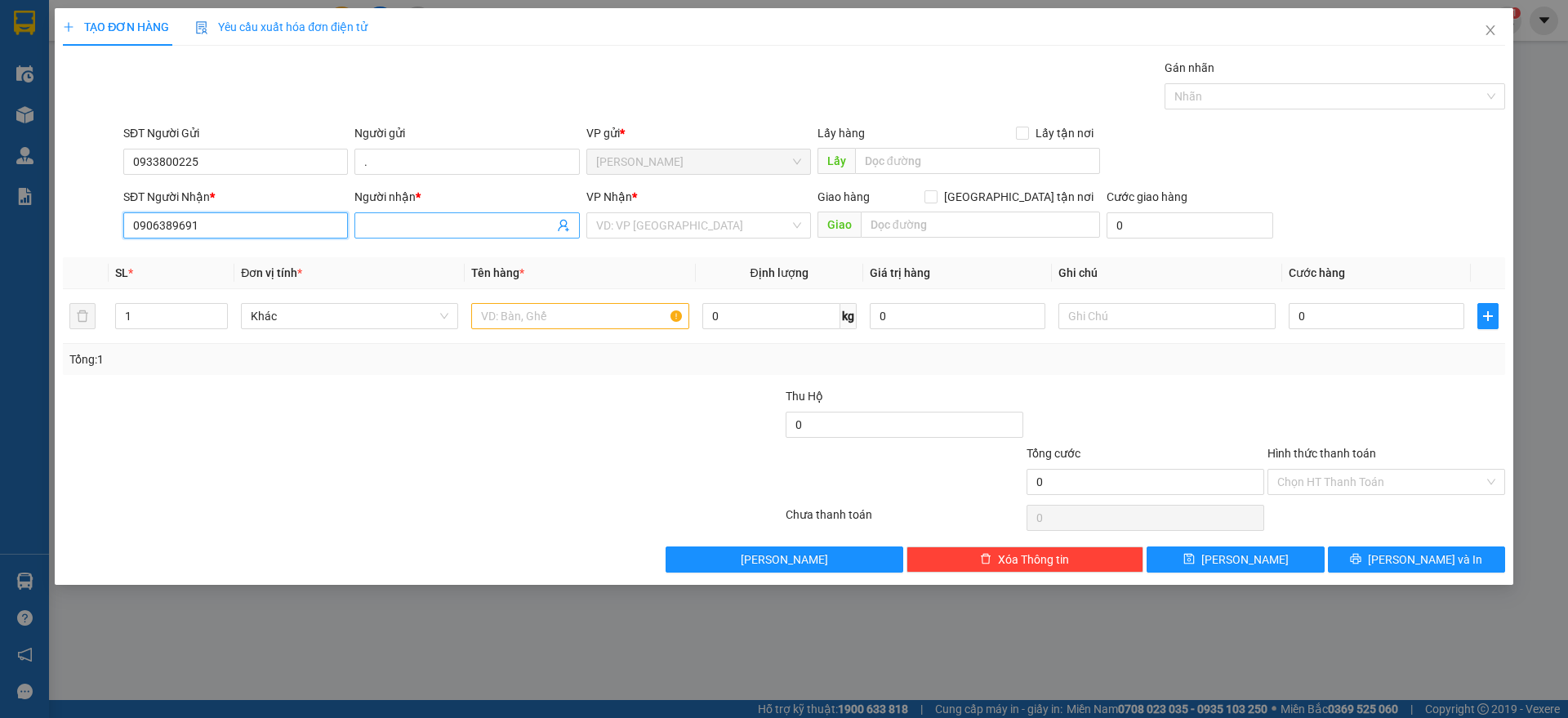
type input "0906389691"
click at [424, 224] on input "Người nhận *" at bounding box center [458, 225] width 189 height 18
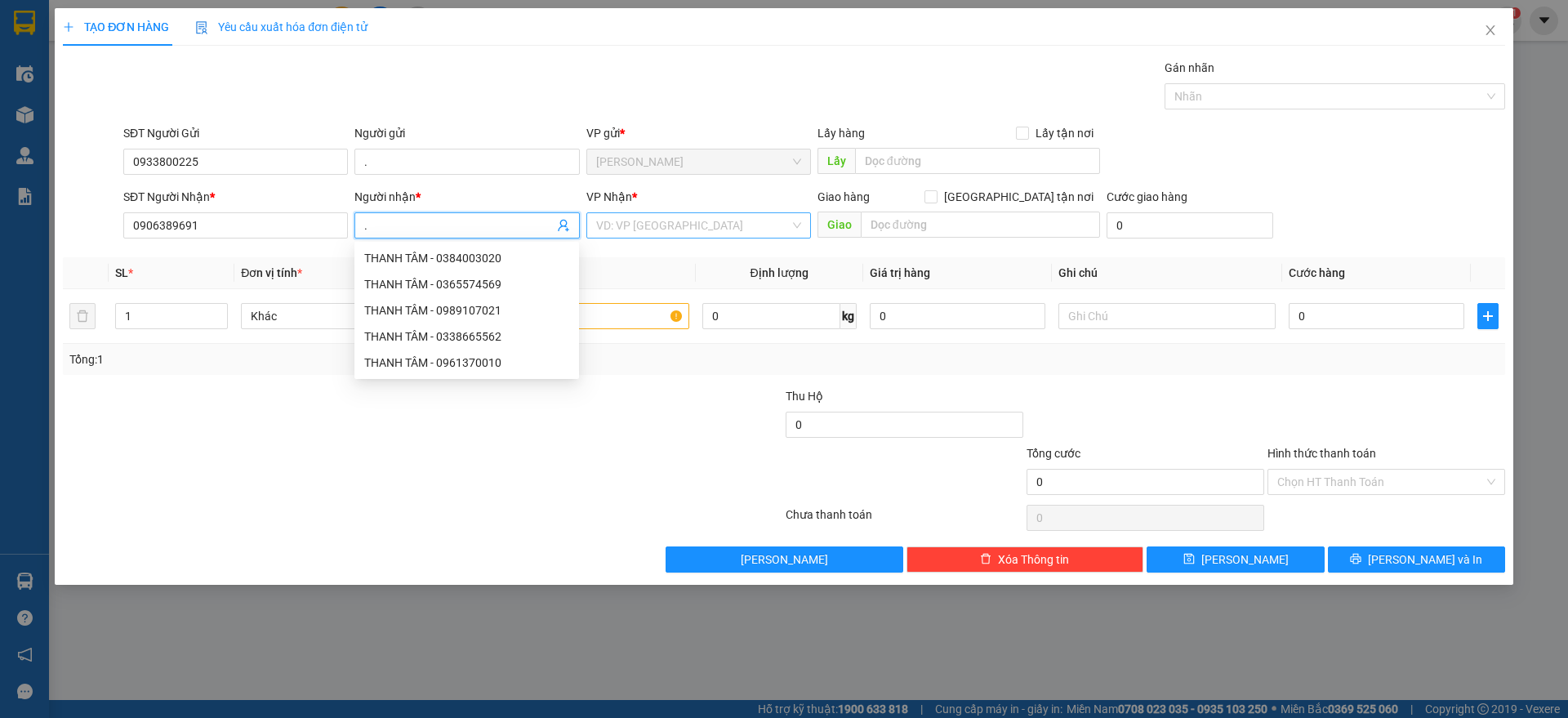
type input "."
click at [631, 224] on input "search" at bounding box center [693, 225] width 193 height 25
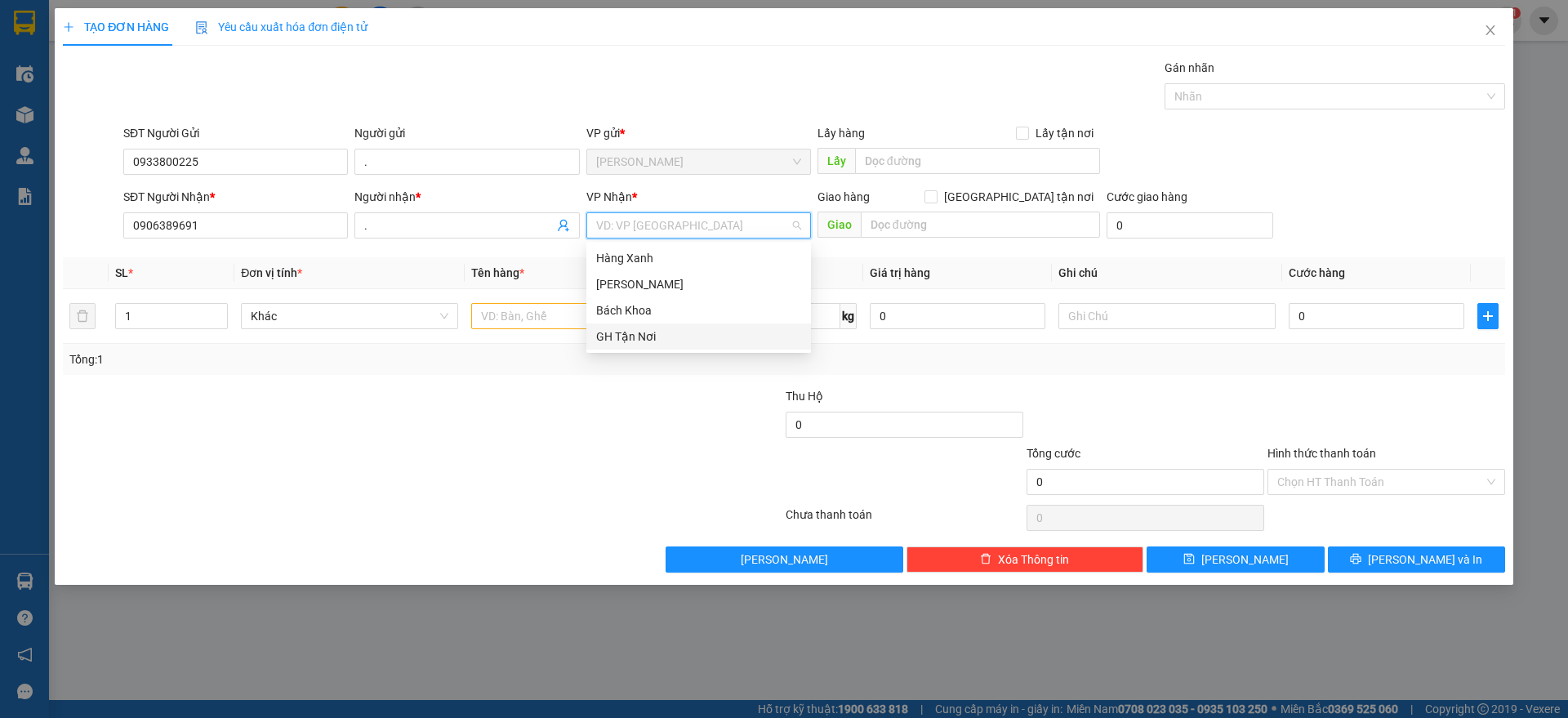
click at [647, 332] on div "GH Tận Nơi" at bounding box center [699, 337] width 205 height 18
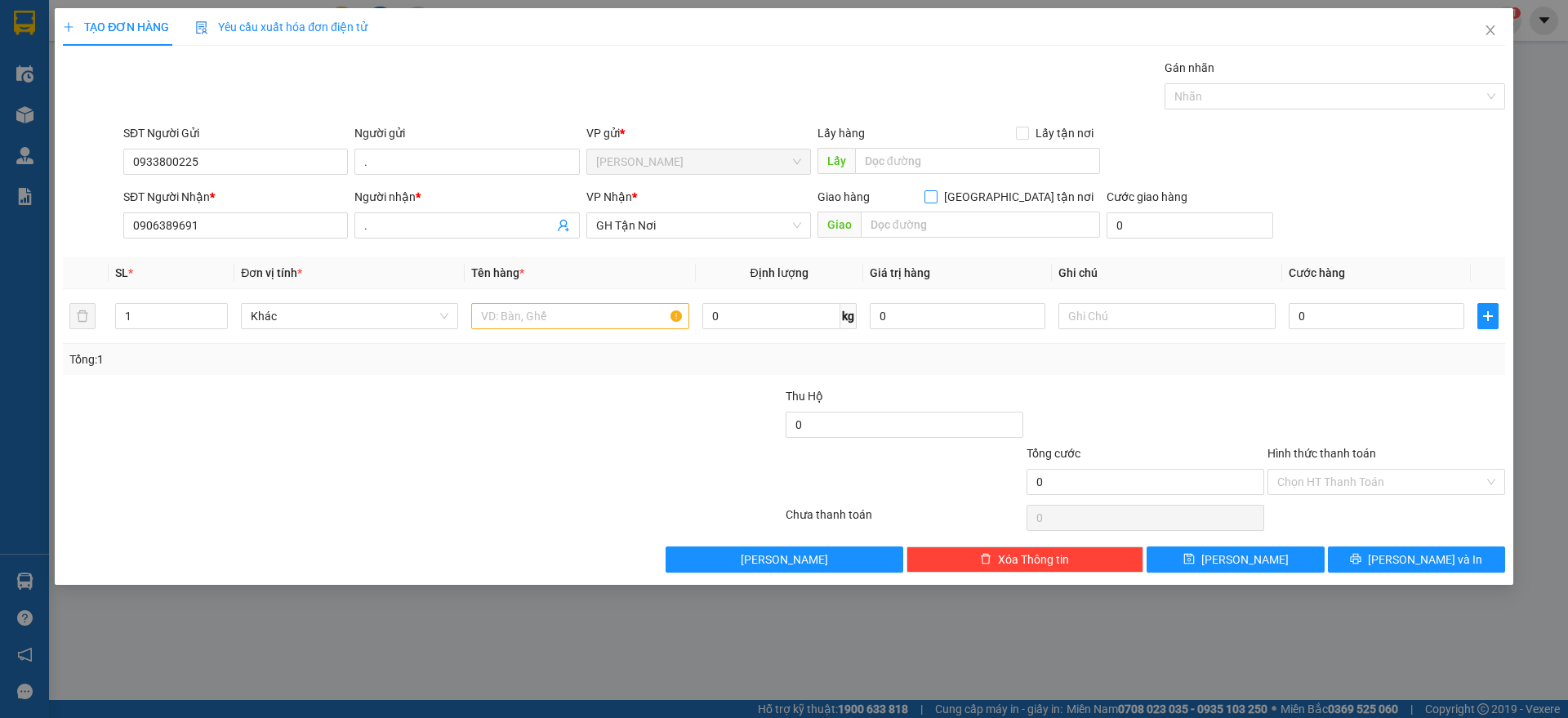
click at [936, 196] on input "[GEOGRAPHIC_DATA] tận nơi" at bounding box center [930, 196] width 12 height 12
checkbox input "true"
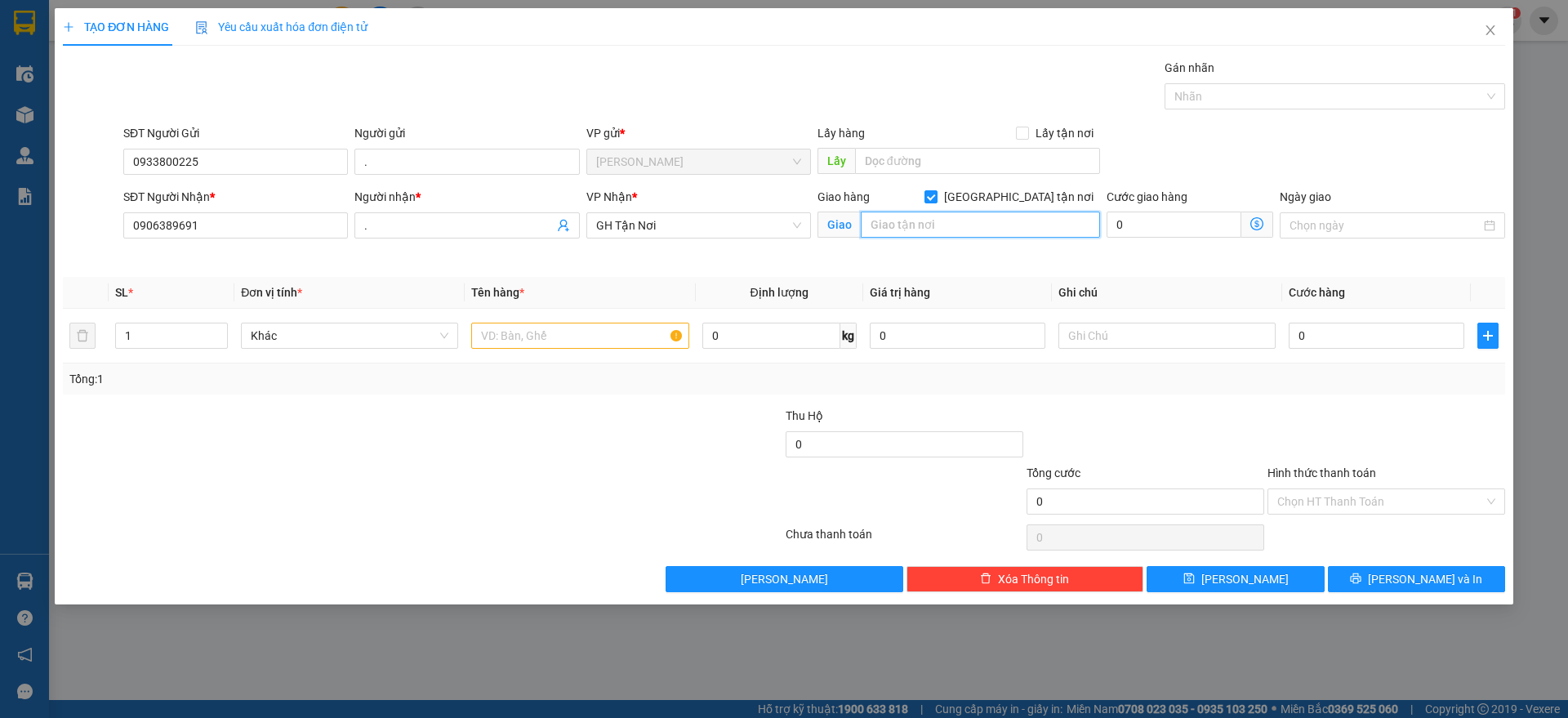
click at [1012, 231] on input "text" at bounding box center [981, 224] width 239 height 26
type input "27 [PERSON_NAME] KHI, XUÂN THỚI THƯỢNG HÓC MÔN"
click at [594, 344] on input "text" at bounding box center [580, 336] width 217 height 26
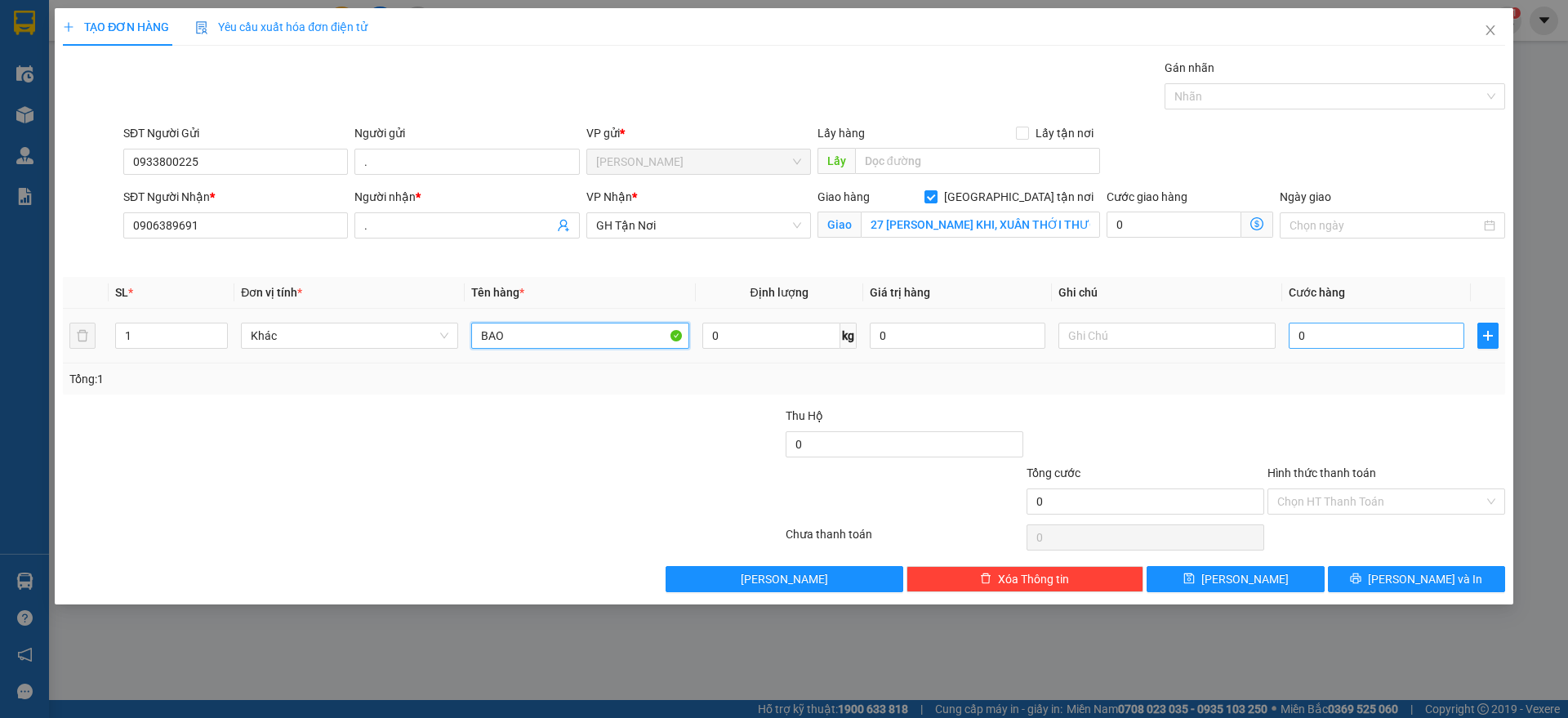
type input "BAO"
click at [1354, 348] on input "0" at bounding box center [1376, 336] width 176 height 26
type input "5"
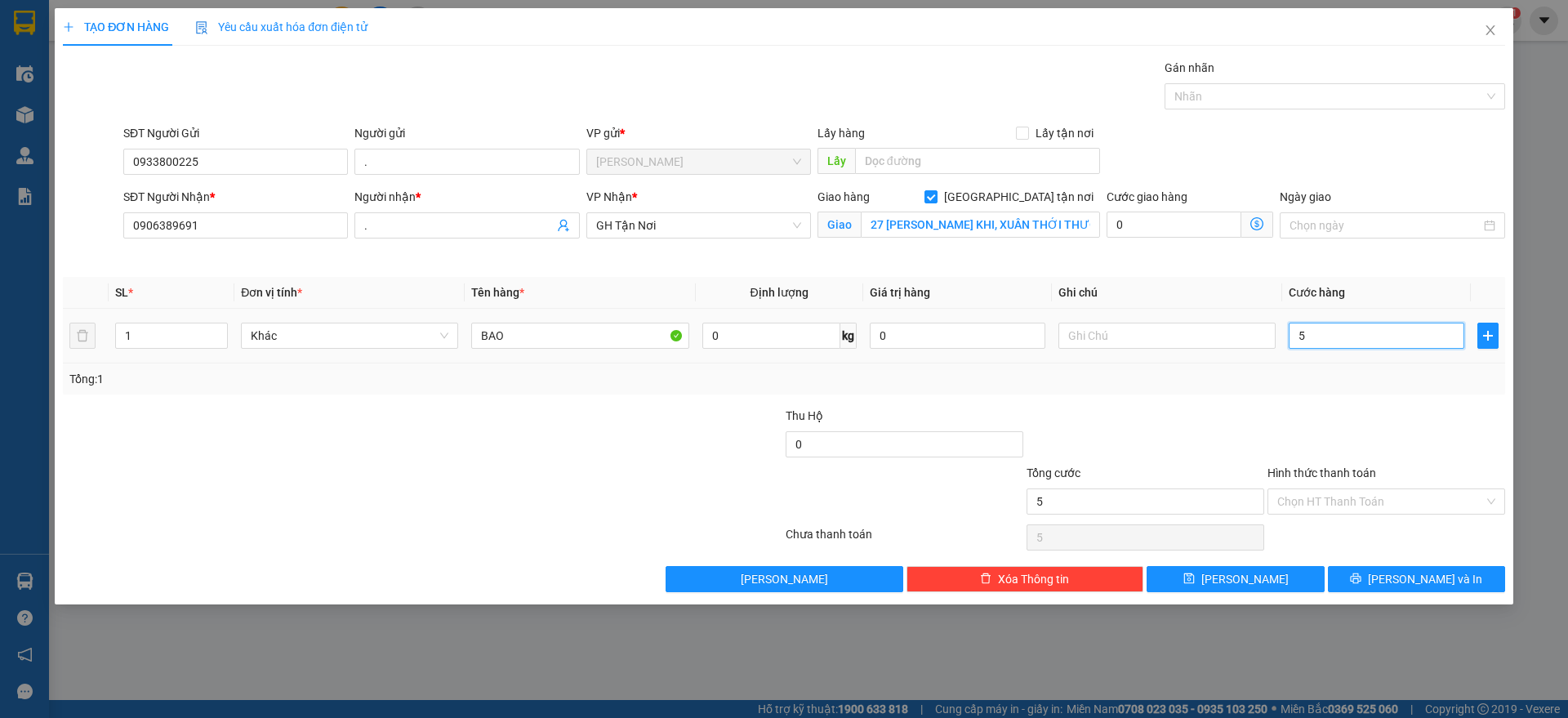
type input "50"
type input "500"
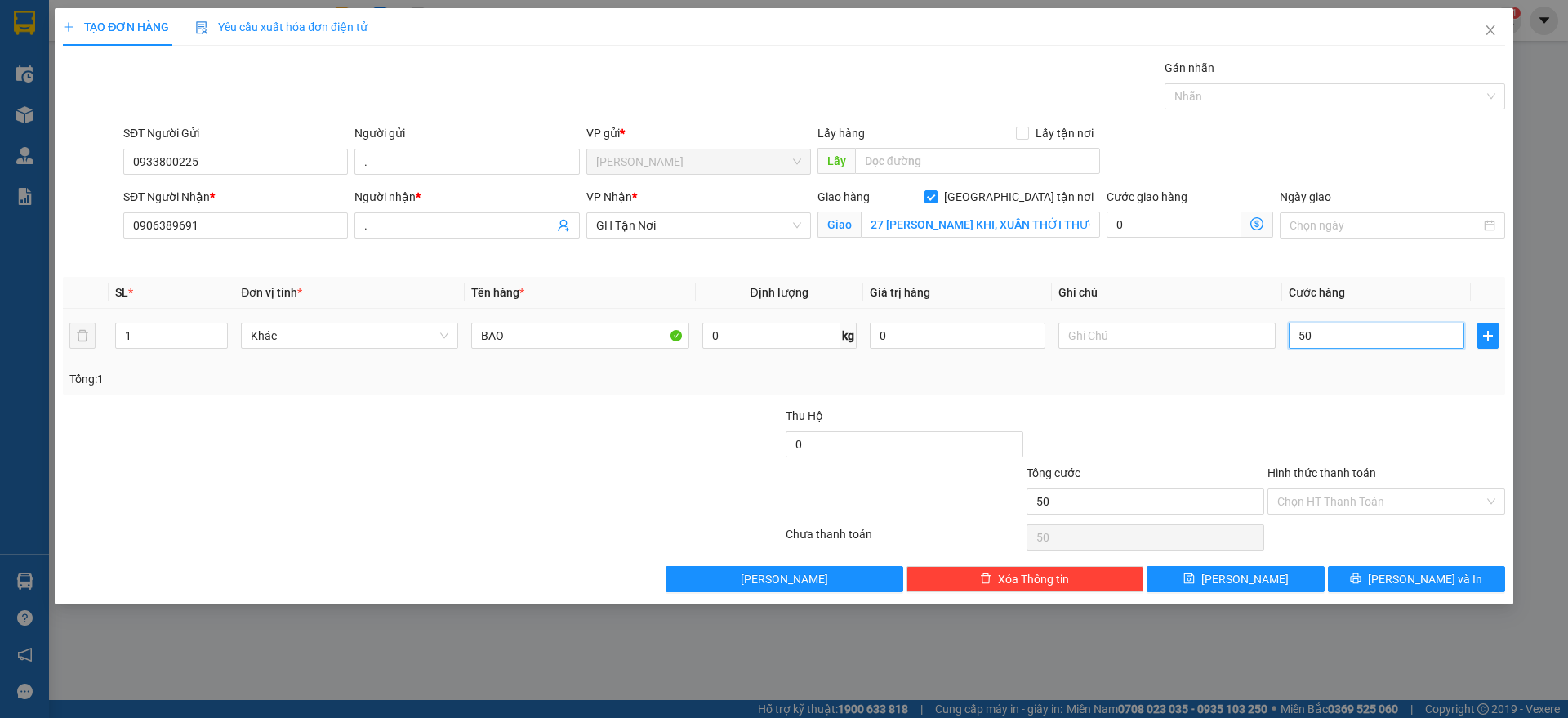
type input "500"
type input "5.000"
type input "50.000"
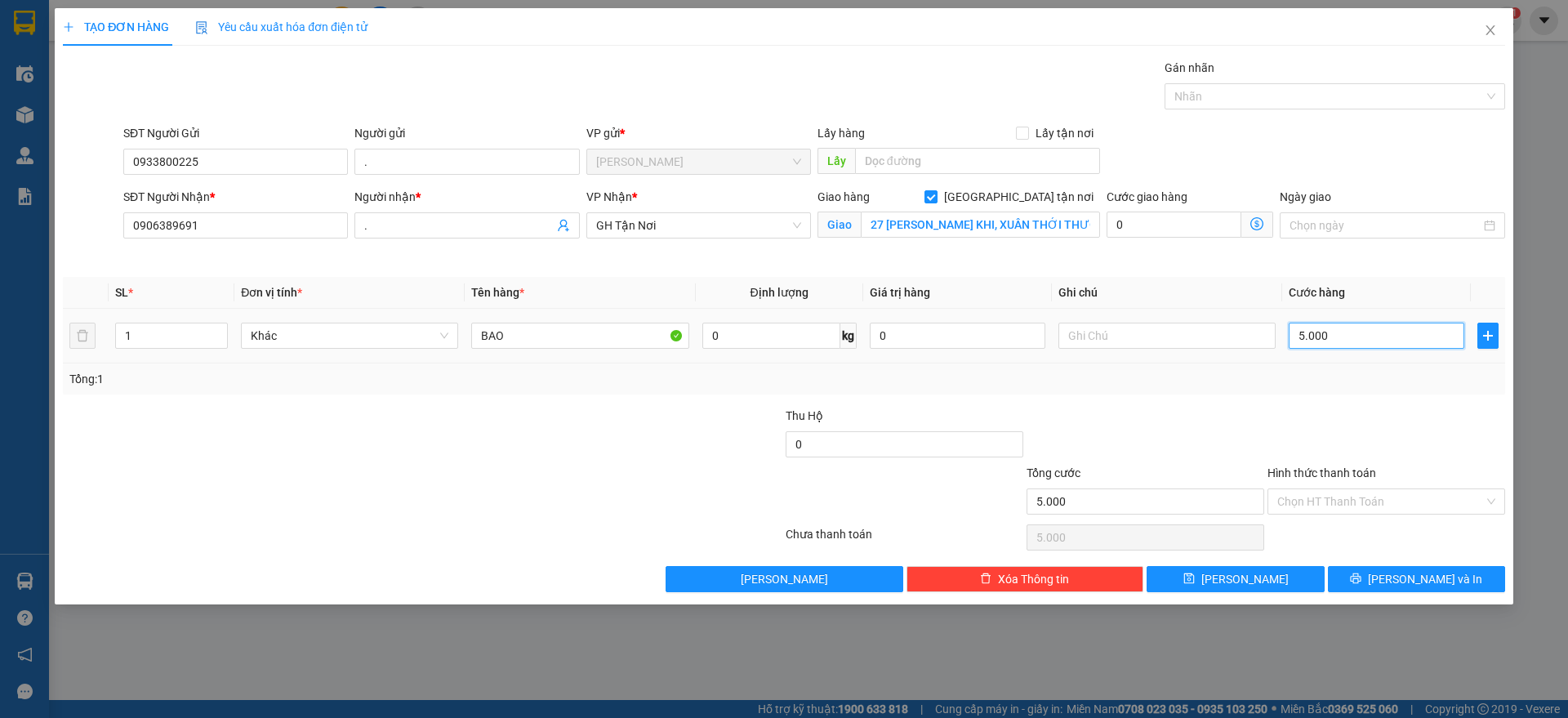
type input "50.000"
click at [1299, 335] on input "50.000" at bounding box center [1376, 336] width 176 height 26
type input "150.000"
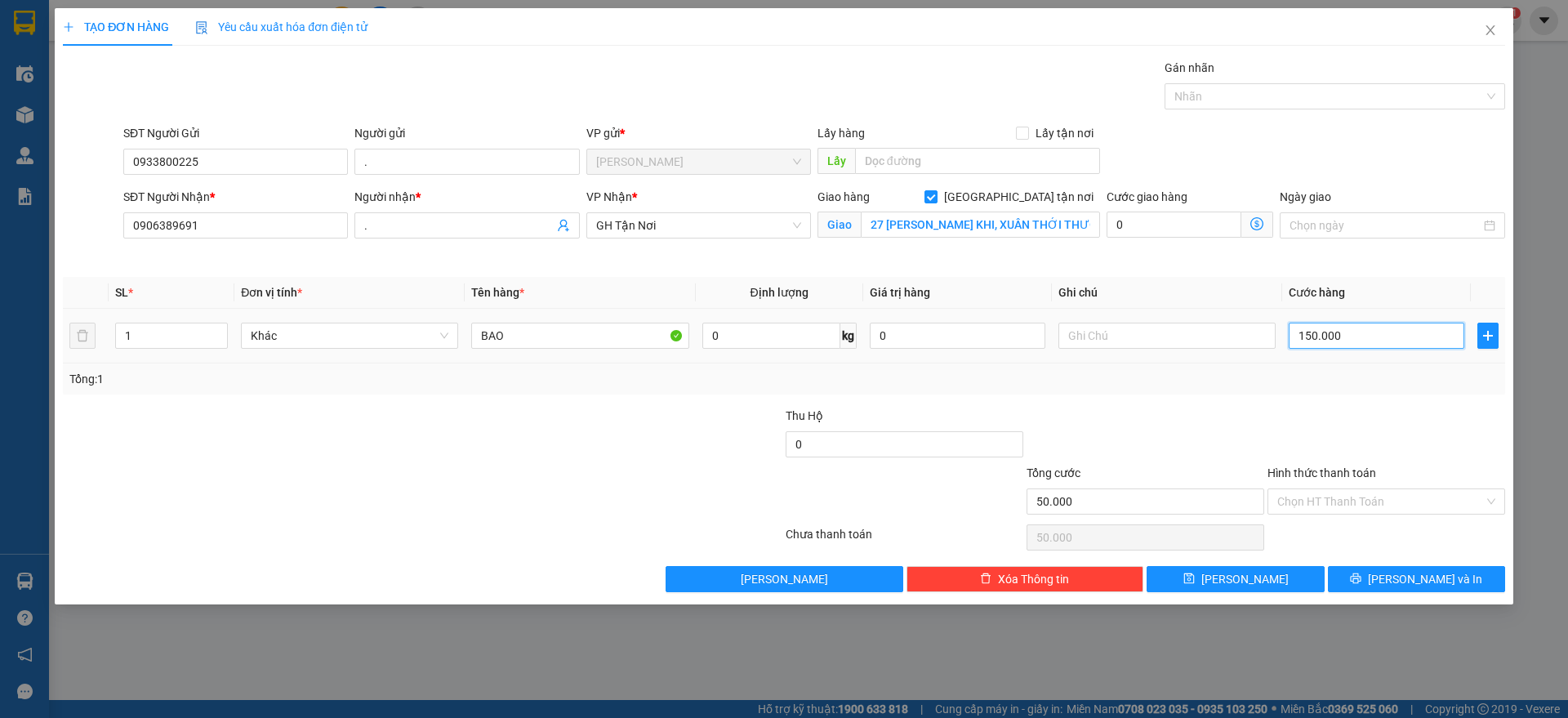
type input "150.000"
drag, startPoint x: 1376, startPoint y: 511, endPoint x: 1373, endPoint y: 525, distance: 14.3
click at [1376, 513] on div "Chọn HT Thanh Toán" at bounding box center [1386, 502] width 238 height 26
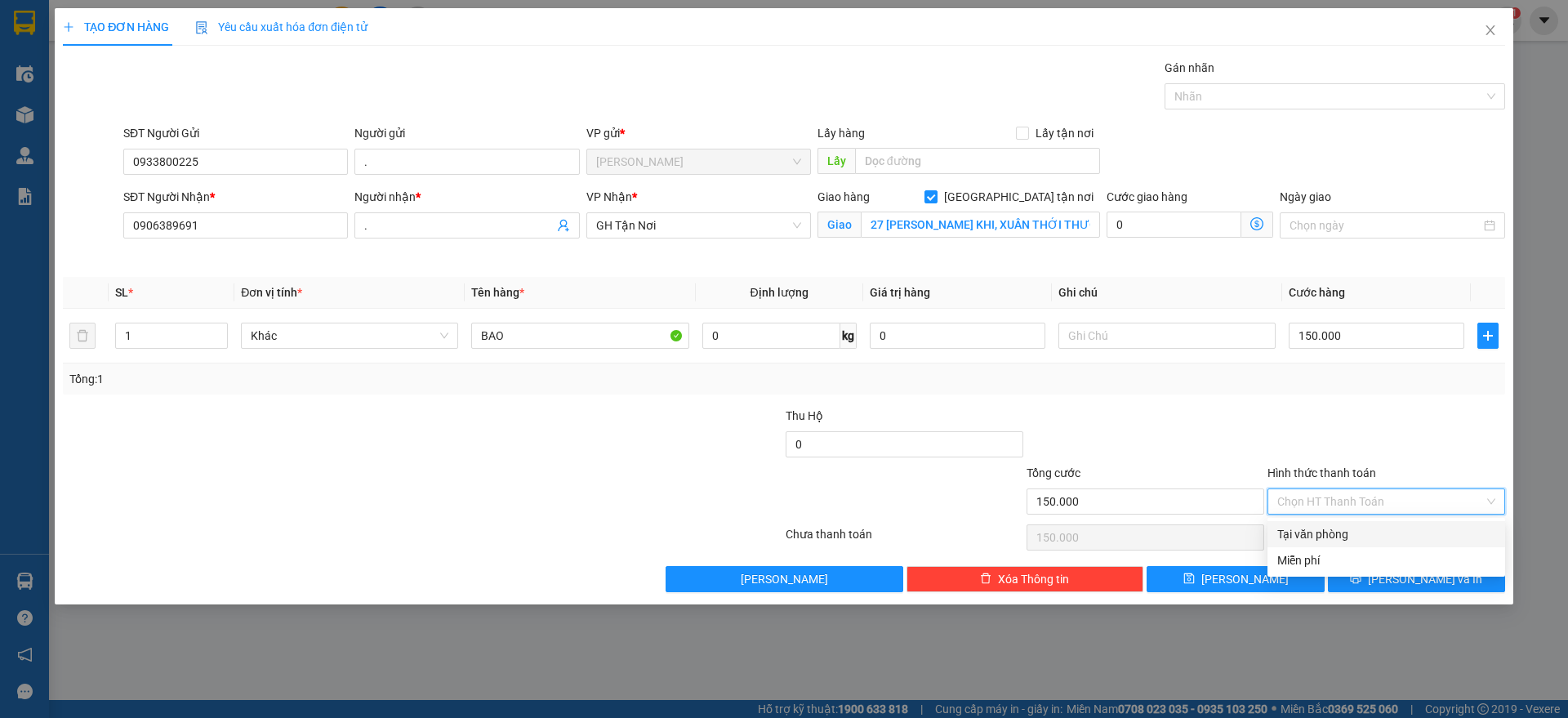
click at [1368, 533] on div "Tại văn phòng" at bounding box center [1386, 535] width 218 height 18
type input "0"
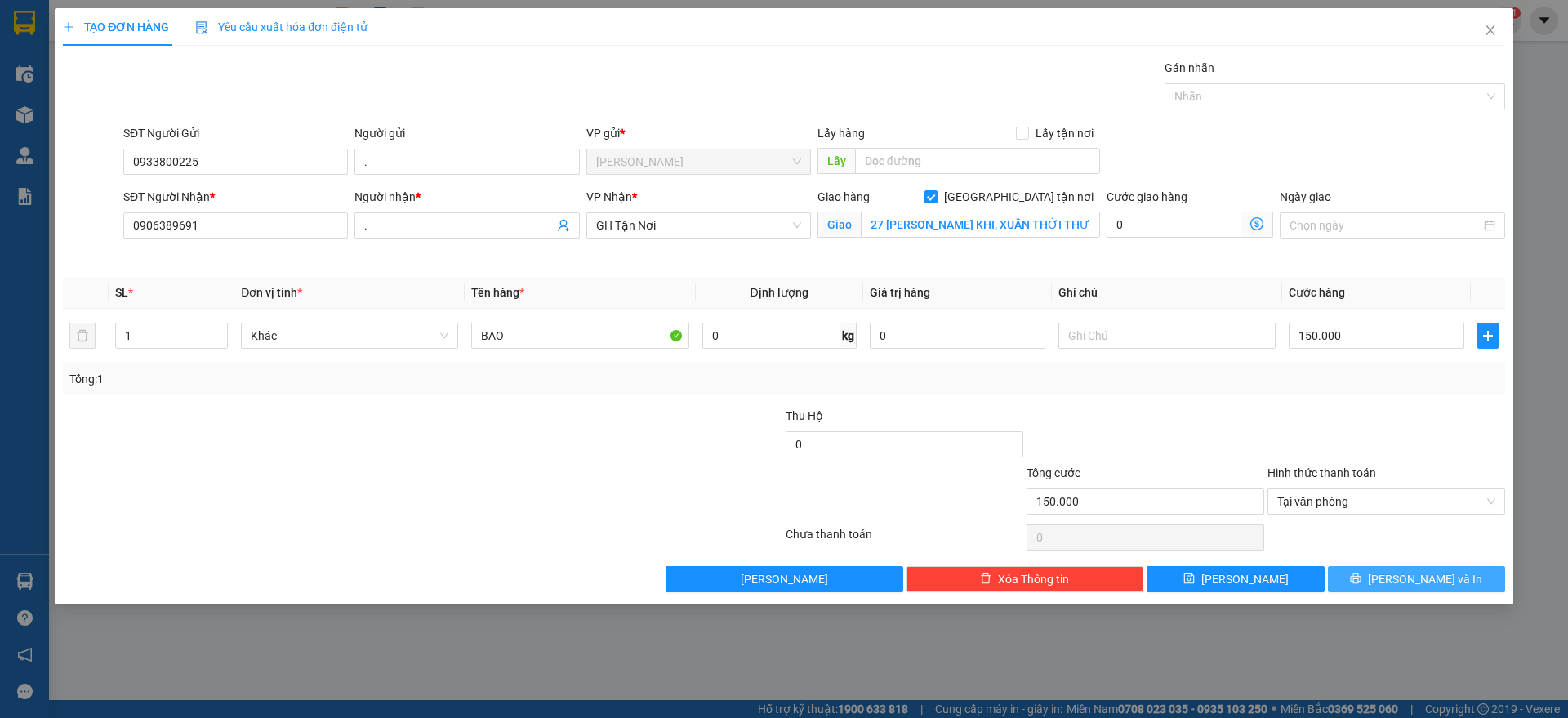
click at [1377, 568] on button "[PERSON_NAME] và In" at bounding box center [1417, 579] width 177 height 26
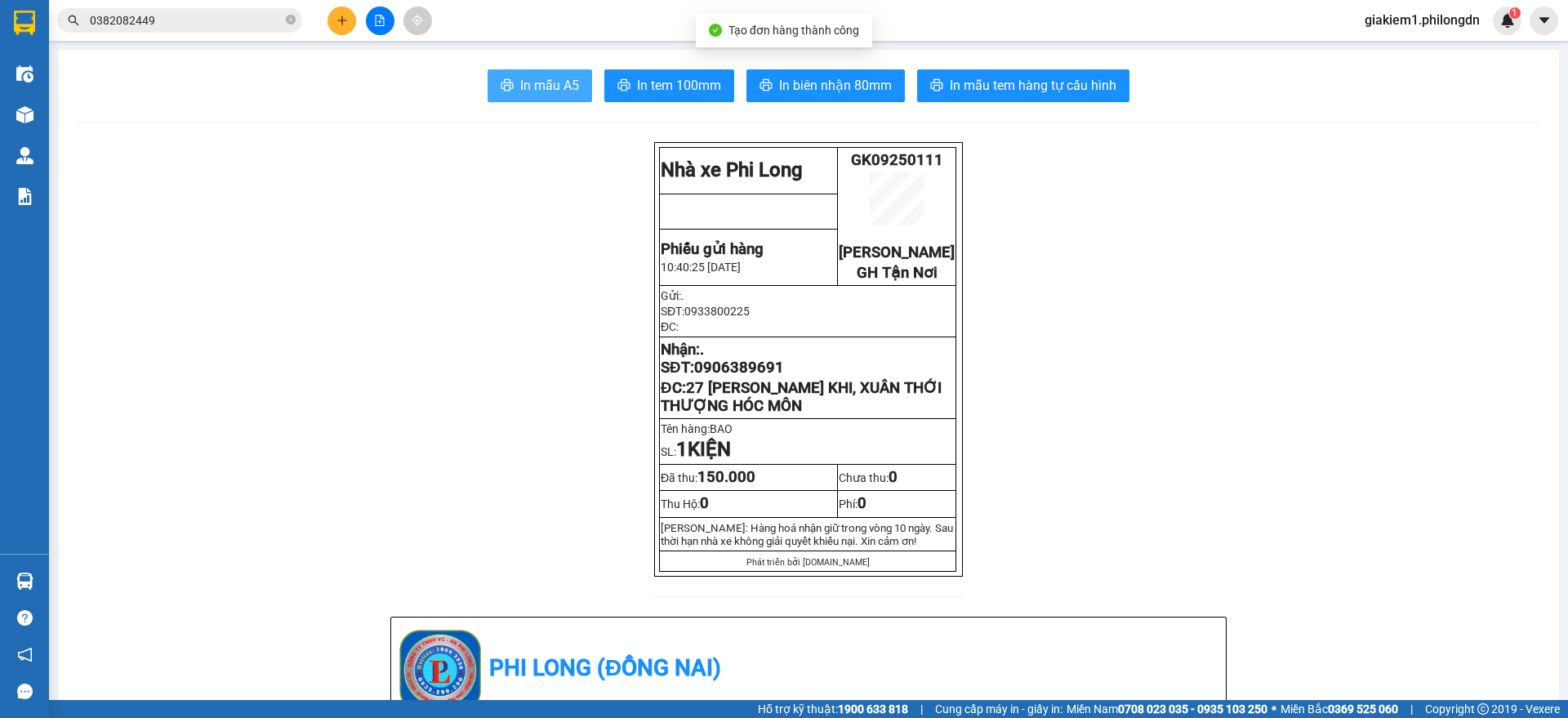
drag, startPoint x: 571, startPoint y: 81, endPoint x: 587, endPoint y: 82, distance: 16.0
click at [568, 82] on button "In mẫu A5" at bounding box center [540, 86] width 105 height 33
click at [626, 79] on button "In tem 100mm" at bounding box center [670, 86] width 130 height 33
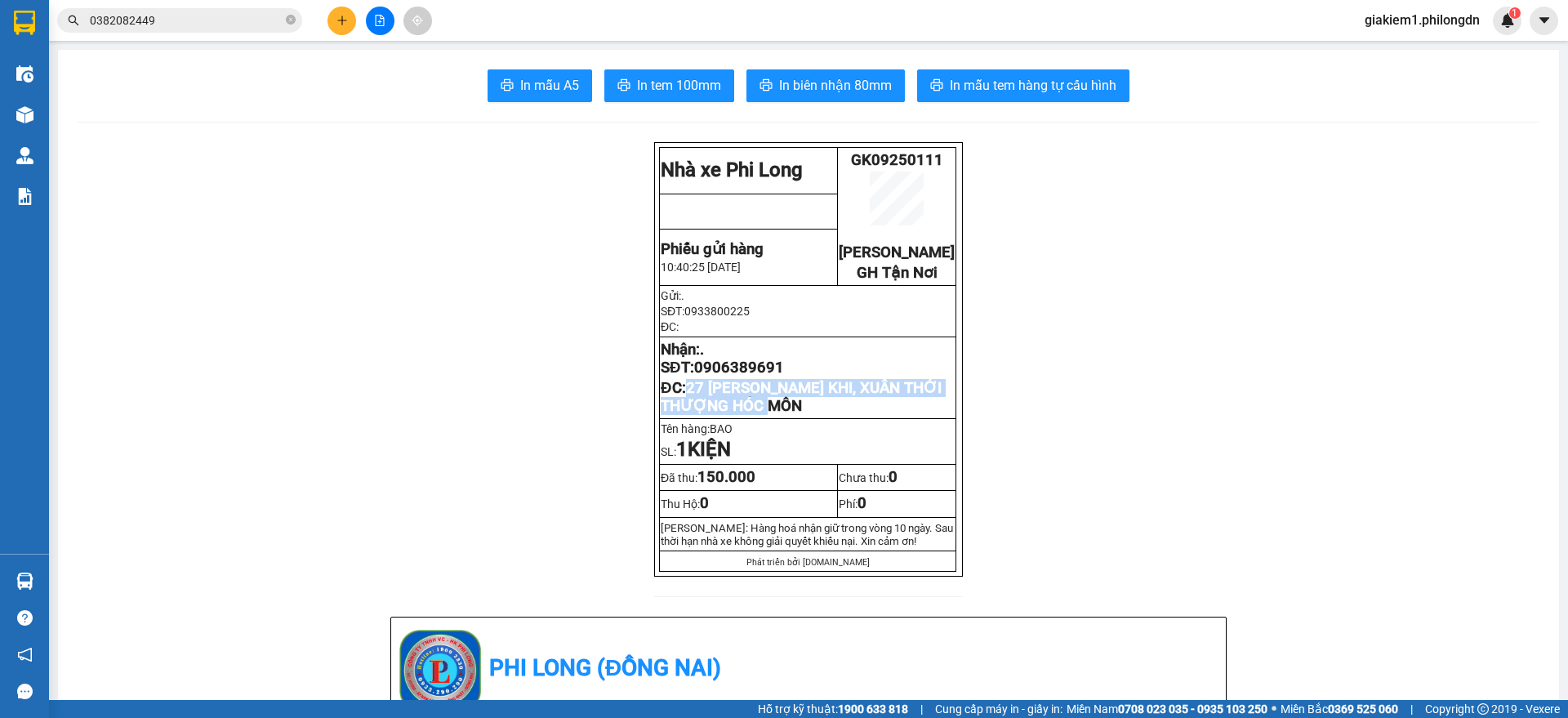
drag, startPoint x: 864, startPoint y: 427, endPoint x: 686, endPoint y: 419, distance: 178.2
click at [686, 415] on p "ĐC: 27 [PERSON_NAME] KHI, XUÂN THỚI THƯỢNG HÓC MÔN" at bounding box center [807, 397] width 294 height 36
copy span "27 [PERSON_NAME] KHI, XUÂN THỚI THƯỢNG HÓC MÔN"
click at [739, 377] on span "0906389691" at bounding box center [739, 368] width 90 height 18
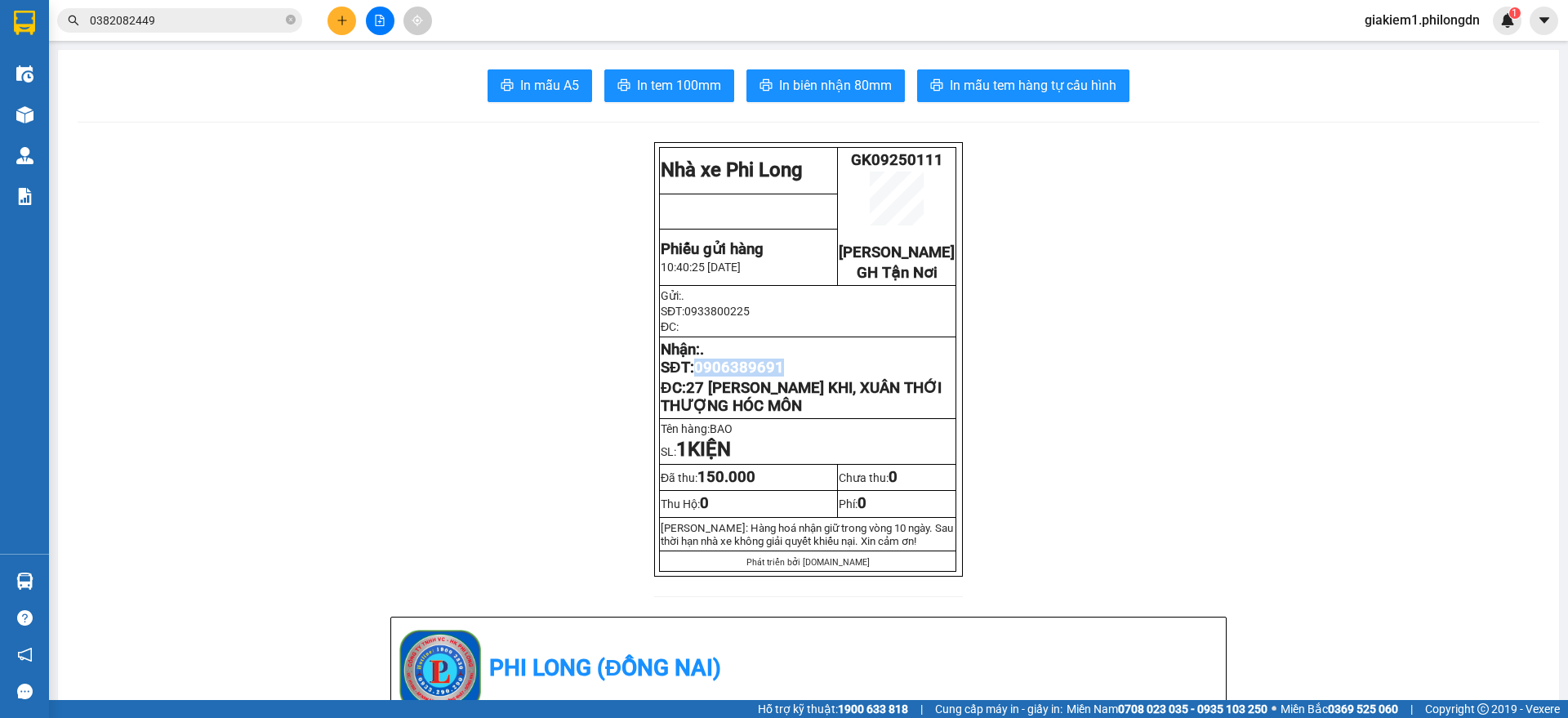
copy span "0906389691"
